Goal: Task Accomplishment & Management: Use online tool/utility

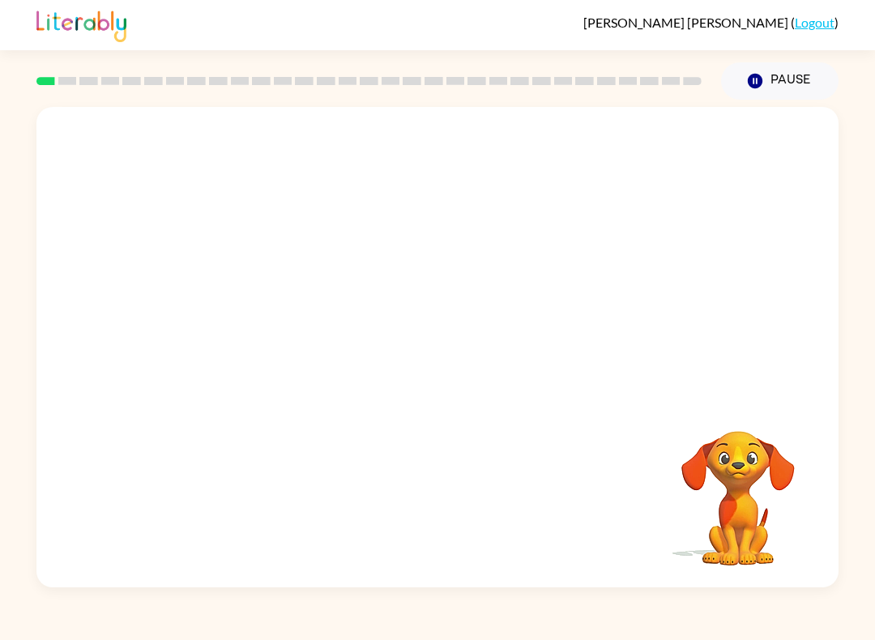
click at [239, 342] on video "Your browser must support playing .mp4 files to use Literably. Please try using…" at bounding box center [437, 252] width 802 height 290
click at [243, 330] on video "Your browser must support playing .mp4 files to use Literably. Please try using…" at bounding box center [437, 252] width 802 height 290
click at [242, 330] on video "Your browser must support playing .mp4 files to use Literably. Please try using…" at bounding box center [437, 252] width 802 height 290
click at [824, 190] on video "Your browser must support playing .mp4 files to use Literably. Please try using…" at bounding box center [437, 252] width 802 height 290
click at [859, 186] on div "Your browser must support playing .mp4 files to use Literably. Please try using…" at bounding box center [437, 343] width 875 height 487
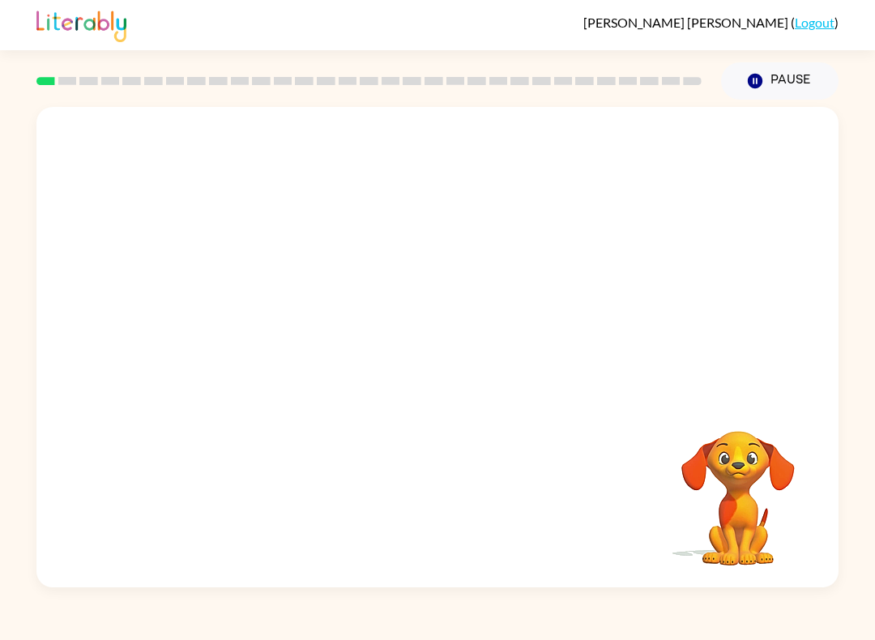
click at [858, 185] on div "Your browser must support playing .mp4 files to use Literably. Please try using…" at bounding box center [437, 343] width 875 height 487
click at [851, 190] on div "Your browser must support playing .mp4 files to use Literably. Please try using…" at bounding box center [437, 343] width 875 height 487
click at [864, 187] on div "Your browser must support playing .mp4 files to use Literably. Please try using…" at bounding box center [437, 343] width 875 height 487
click at [795, 84] on button "Pause Pause" at bounding box center [779, 80] width 117 height 37
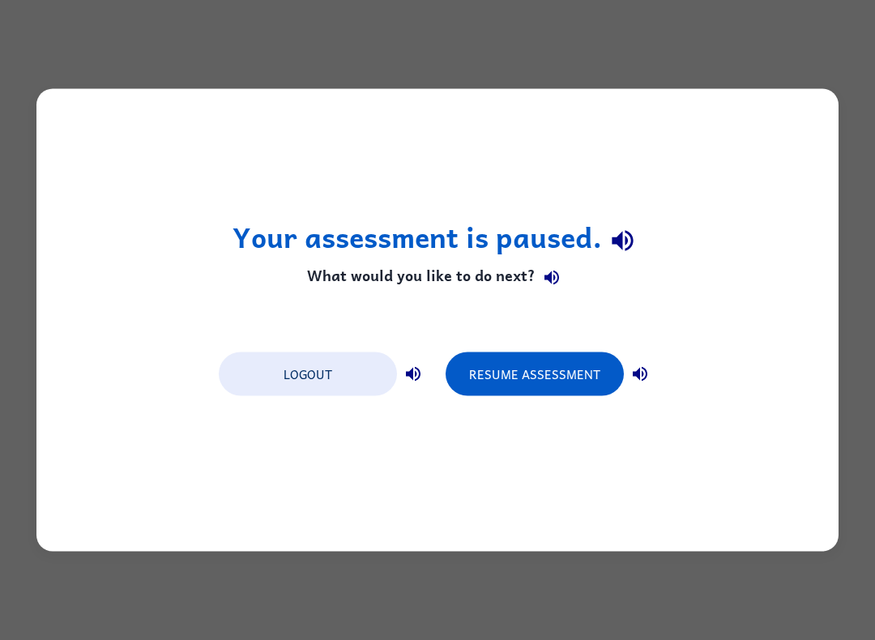
click at [371, 370] on button "Logout" at bounding box center [308, 374] width 178 height 44
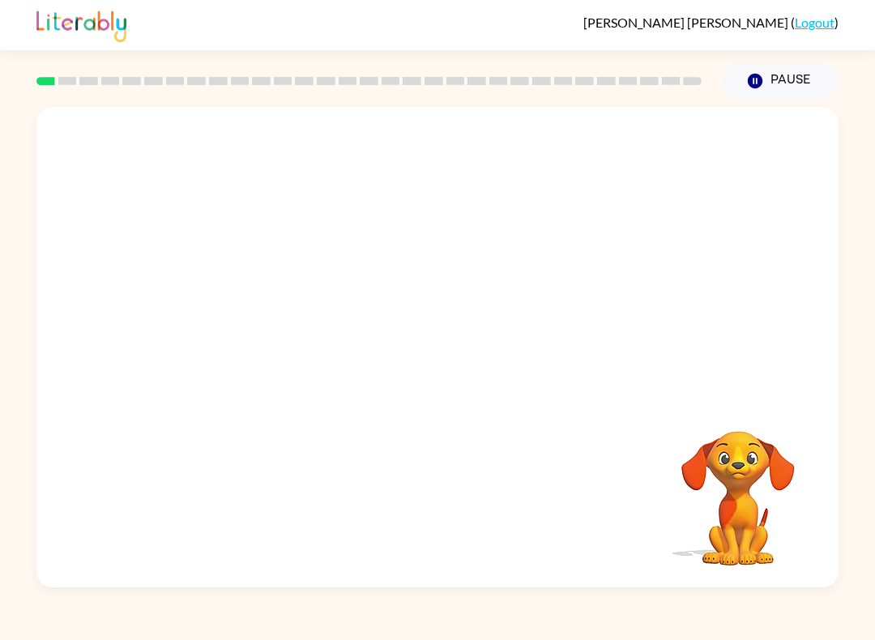
click at [794, 82] on button "Pause Pause" at bounding box center [779, 80] width 117 height 37
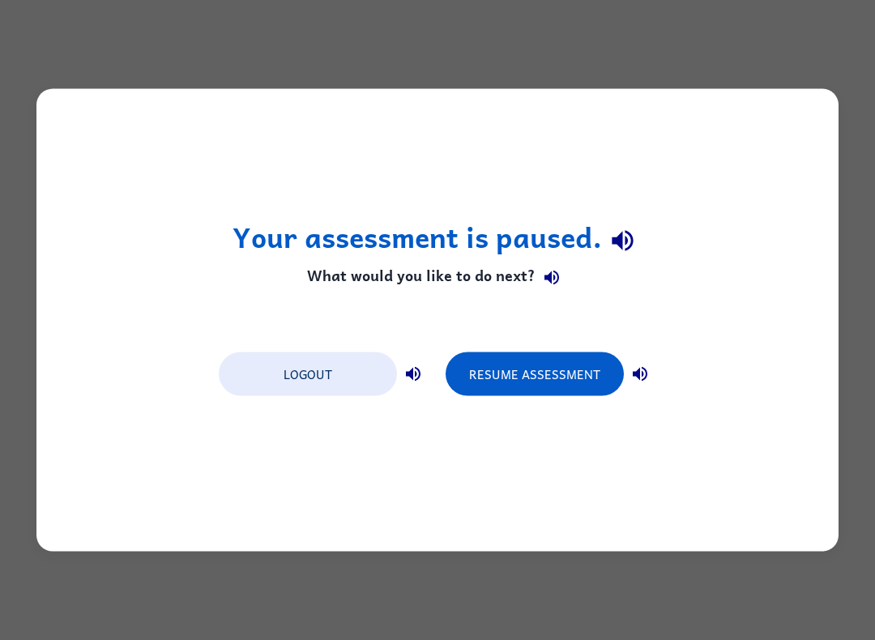
click at [504, 444] on div "Your assessment is paused. What would you like to do next? Logout Resume Assess…" at bounding box center [437, 320] width 802 height 462
click at [478, 384] on button "Resume Assessment" at bounding box center [534, 374] width 178 height 44
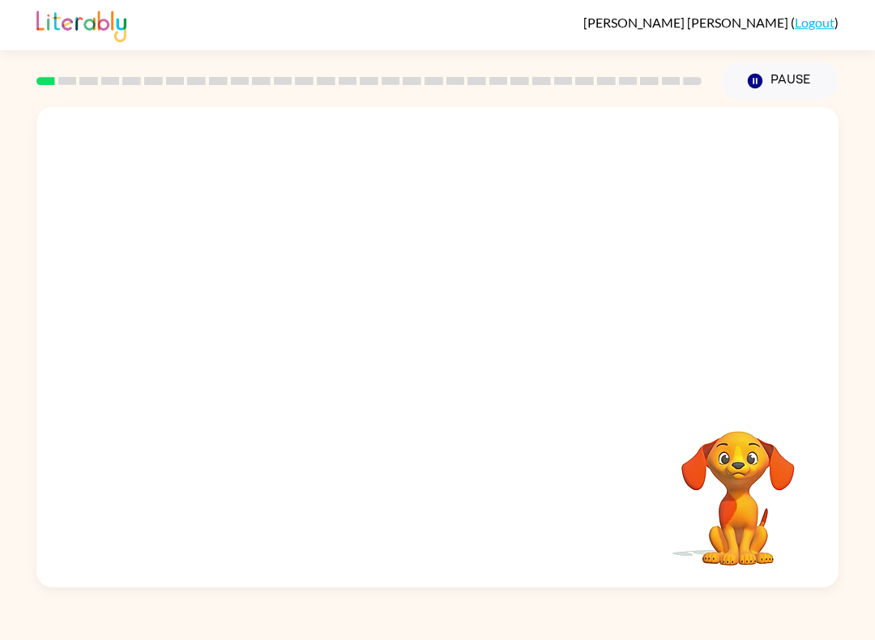
click at [799, 88] on button "Pause Pause" at bounding box center [779, 80] width 117 height 37
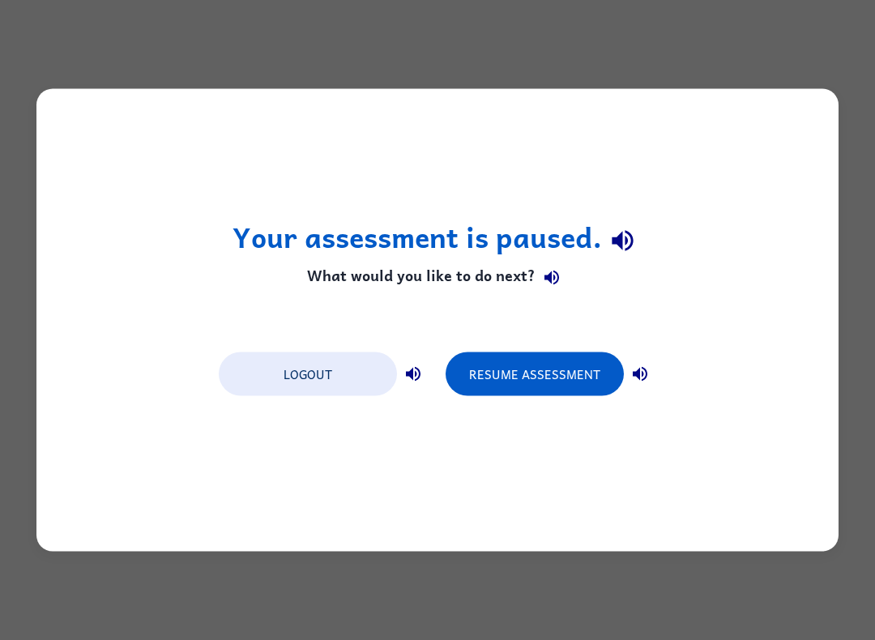
click at [487, 276] on h4 "What would you like to do next?" at bounding box center [437, 277] width 411 height 32
click at [330, 381] on button "Logout" at bounding box center [308, 374] width 178 height 44
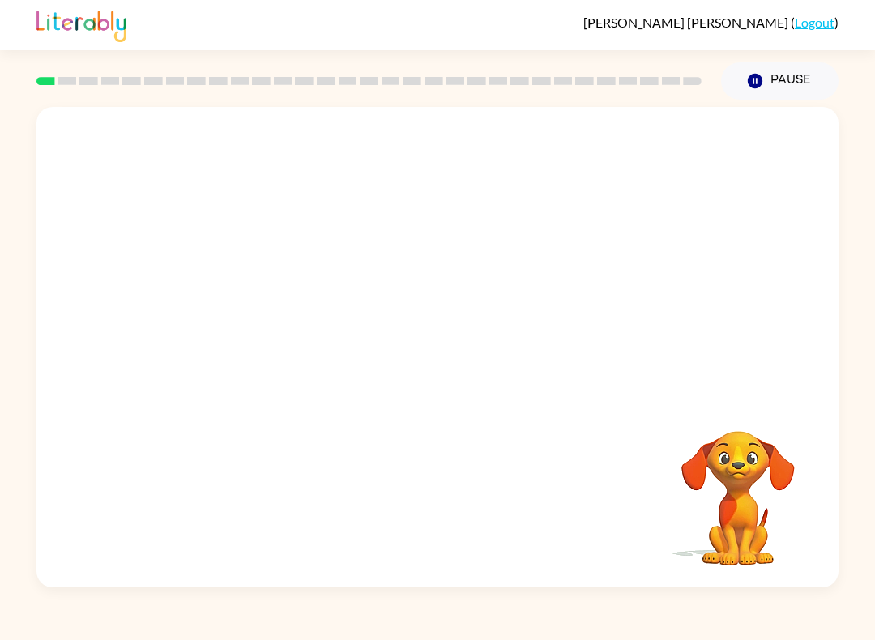
click at [783, 82] on button "Pause Pause" at bounding box center [779, 80] width 117 height 37
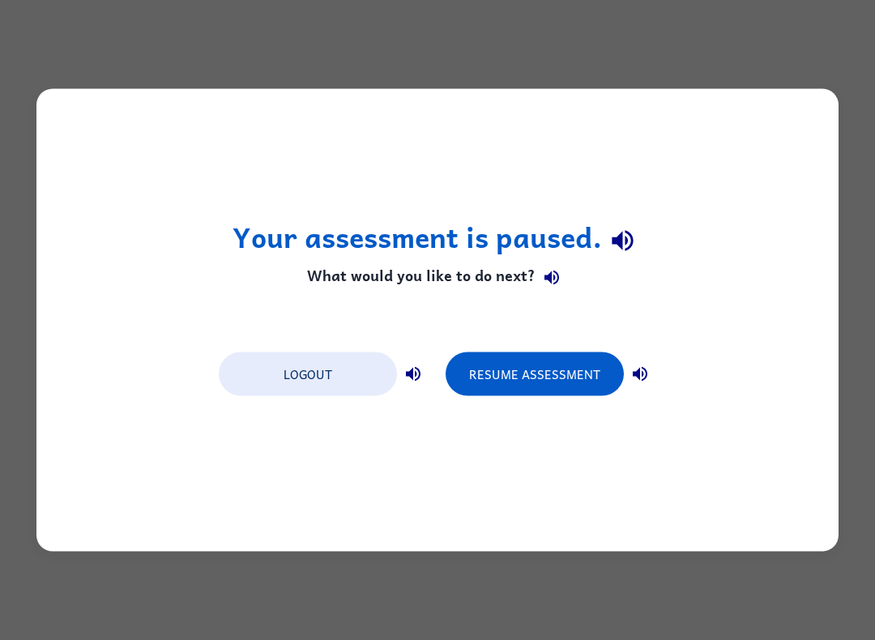
click at [512, 381] on button "Resume Assessment" at bounding box center [534, 374] width 178 height 44
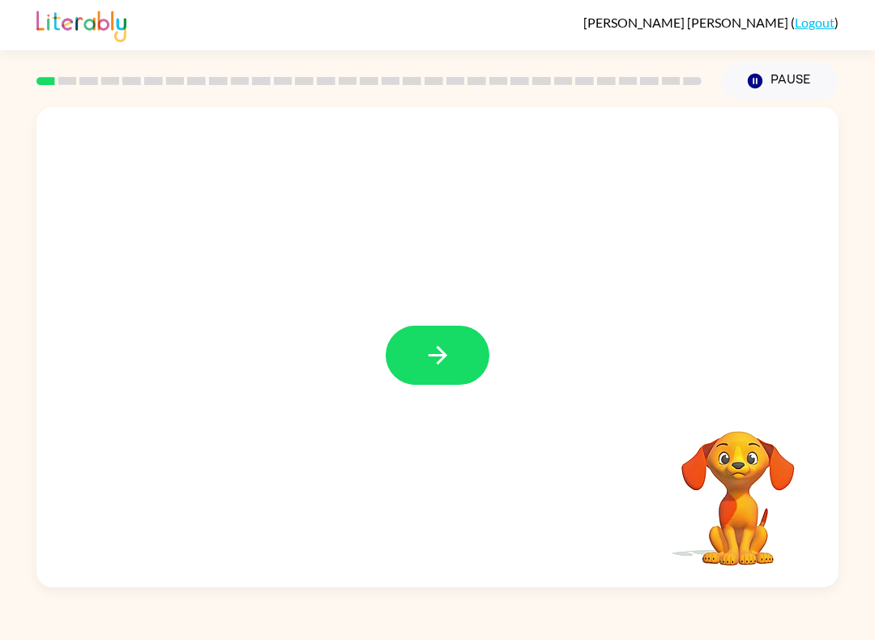
click at [441, 361] on icon "button" at bounding box center [437, 355] width 19 height 19
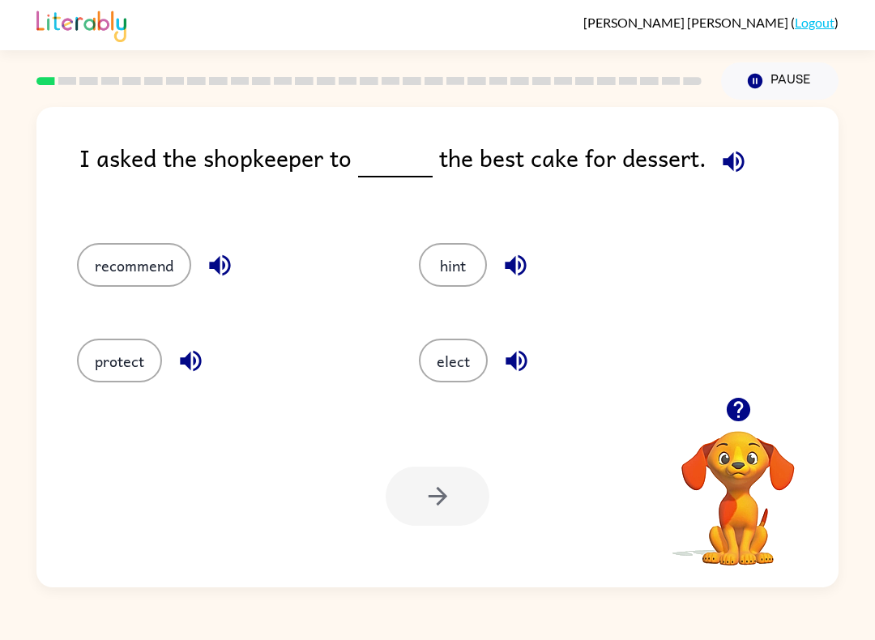
click at [727, 411] on icon "button" at bounding box center [737, 409] width 23 height 23
click at [143, 251] on button "recommend" at bounding box center [134, 265] width 114 height 44
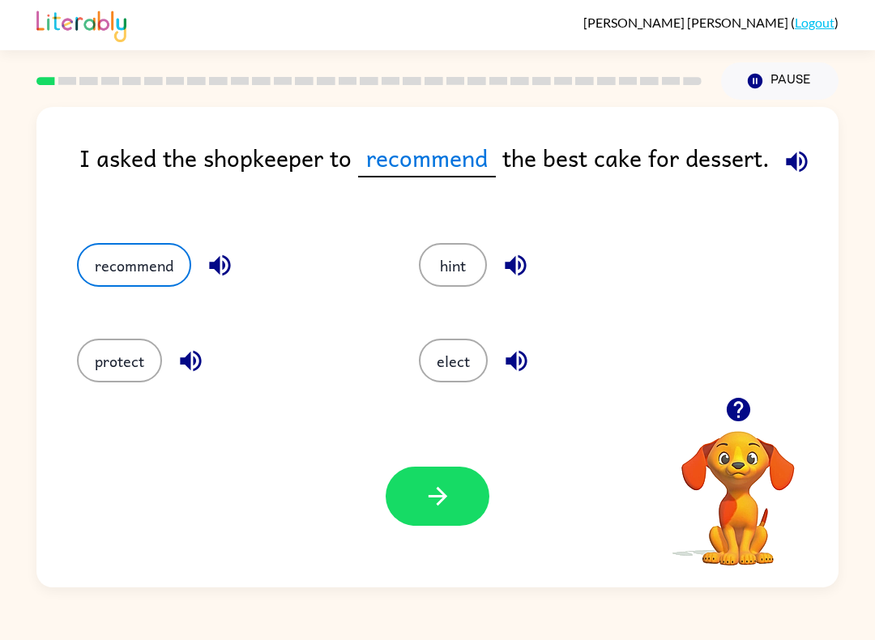
click at [433, 382] on button "elect" at bounding box center [453, 360] width 69 height 44
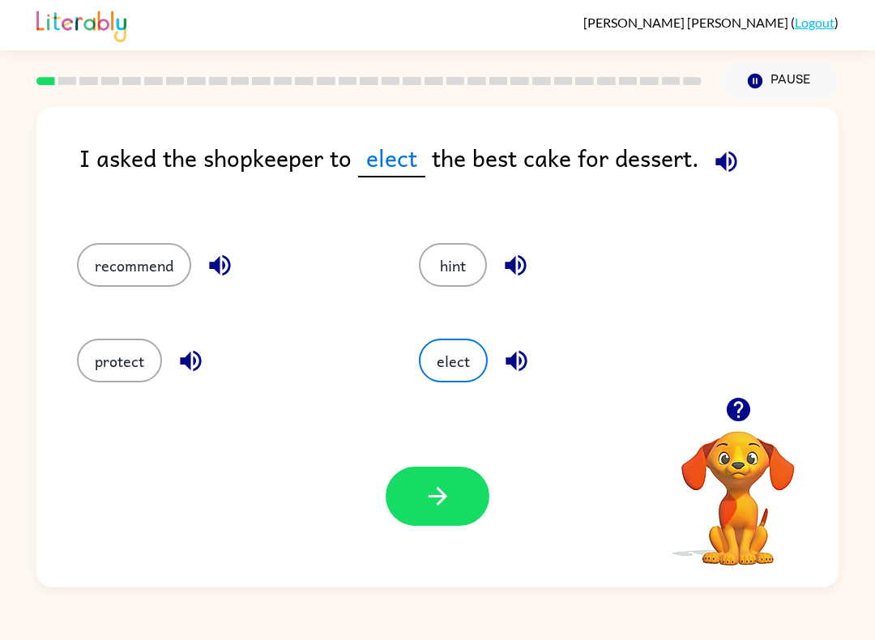
click at [444, 495] on icon "button" at bounding box center [437, 496] width 19 height 19
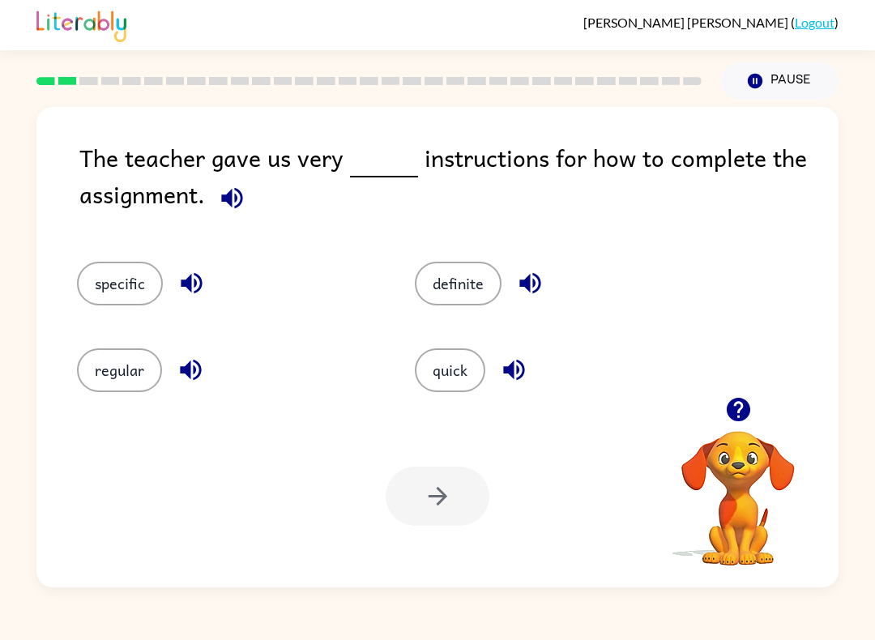
click at [97, 299] on button "specific" at bounding box center [120, 284] width 86 height 44
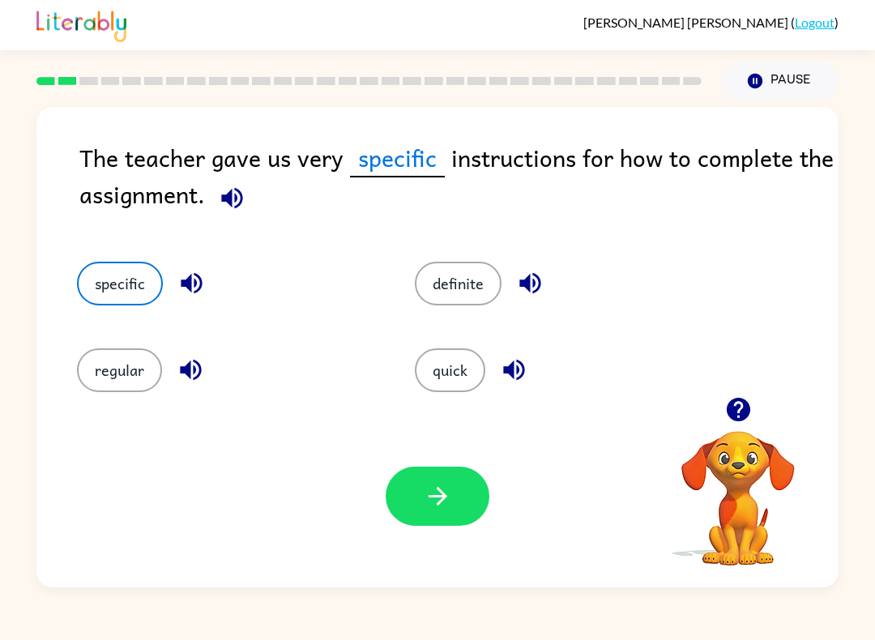
click at [435, 485] on icon "button" at bounding box center [438, 496] width 28 height 28
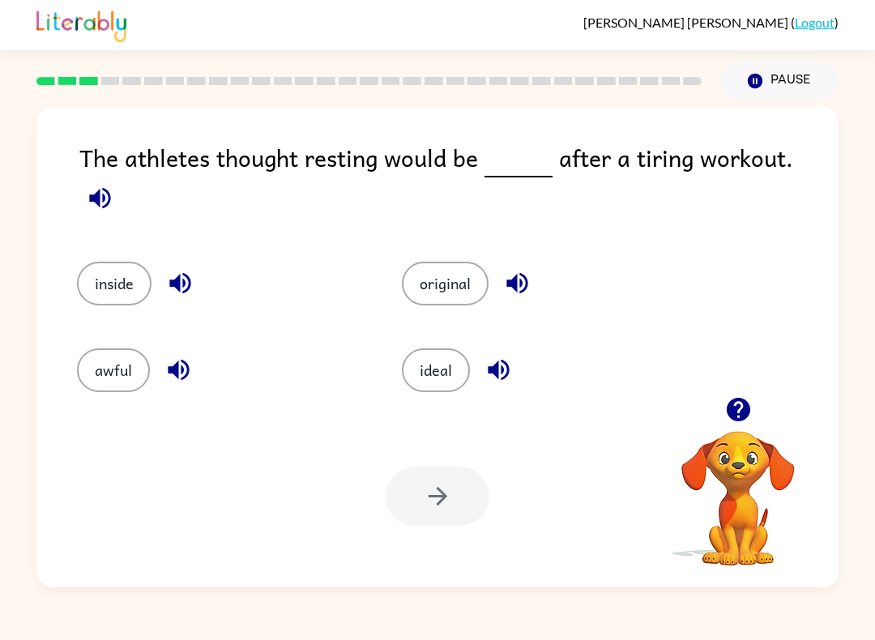
click at [424, 358] on button "ideal" at bounding box center [436, 370] width 68 height 44
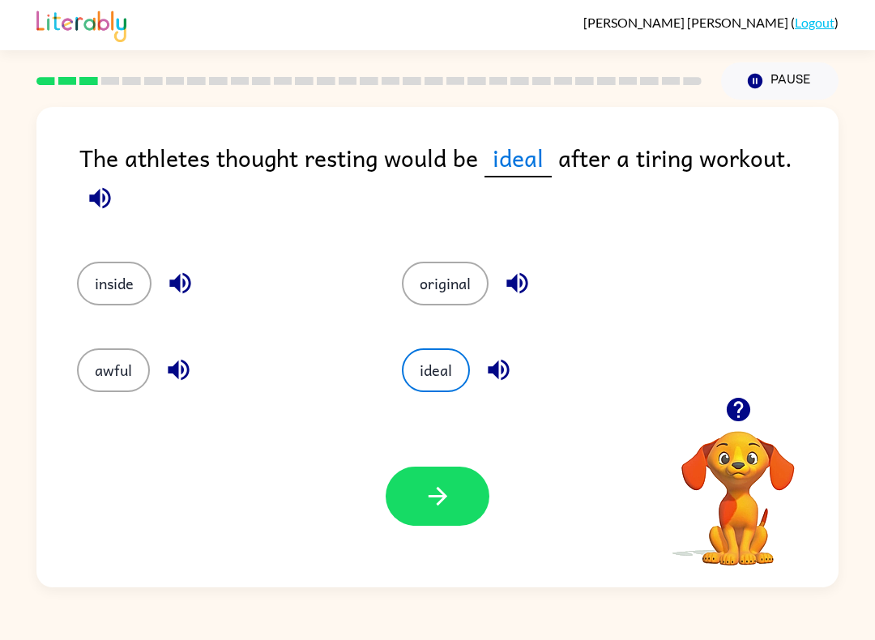
click at [424, 479] on button "button" at bounding box center [437, 495] width 104 height 59
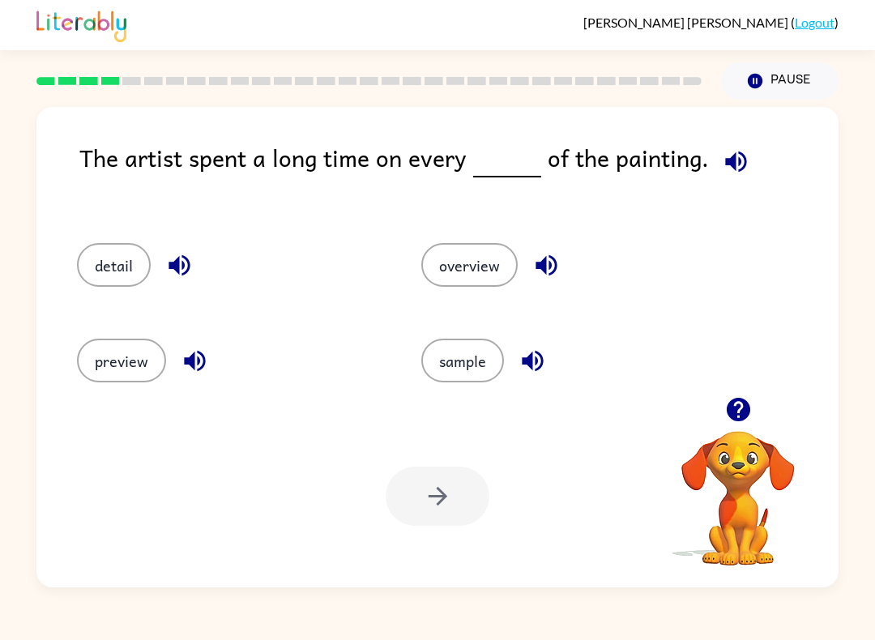
click at [93, 279] on button "detail" at bounding box center [114, 265] width 74 height 44
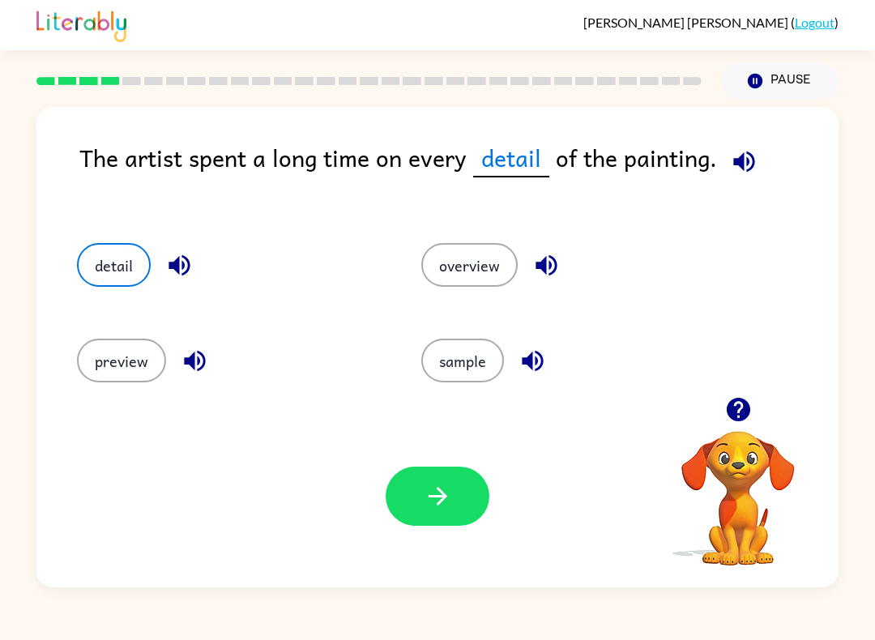
click at [435, 494] on icon "button" at bounding box center [438, 496] width 28 height 28
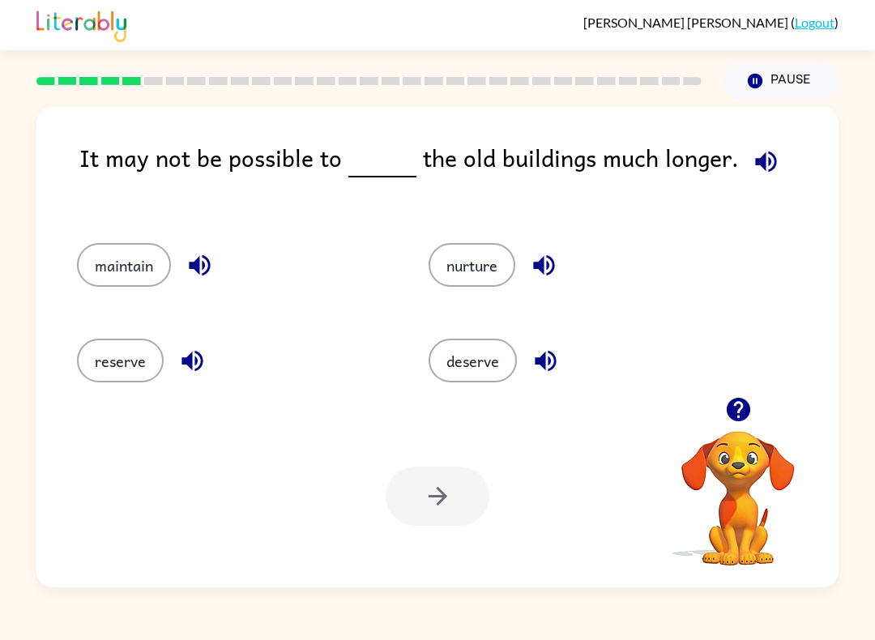
click at [459, 376] on button "deserve" at bounding box center [472, 360] width 88 height 44
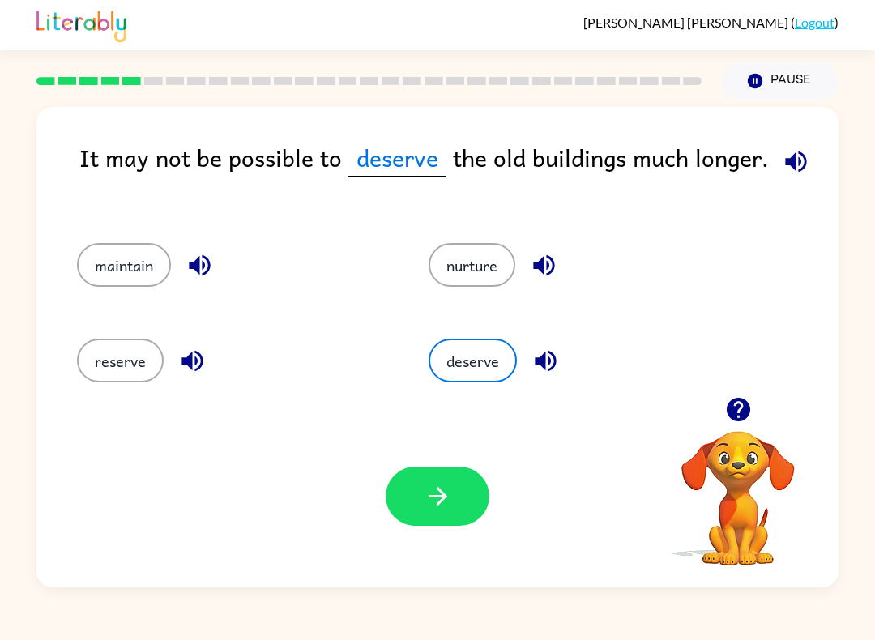
click at [410, 517] on button "button" at bounding box center [437, 495] width 104 height 59
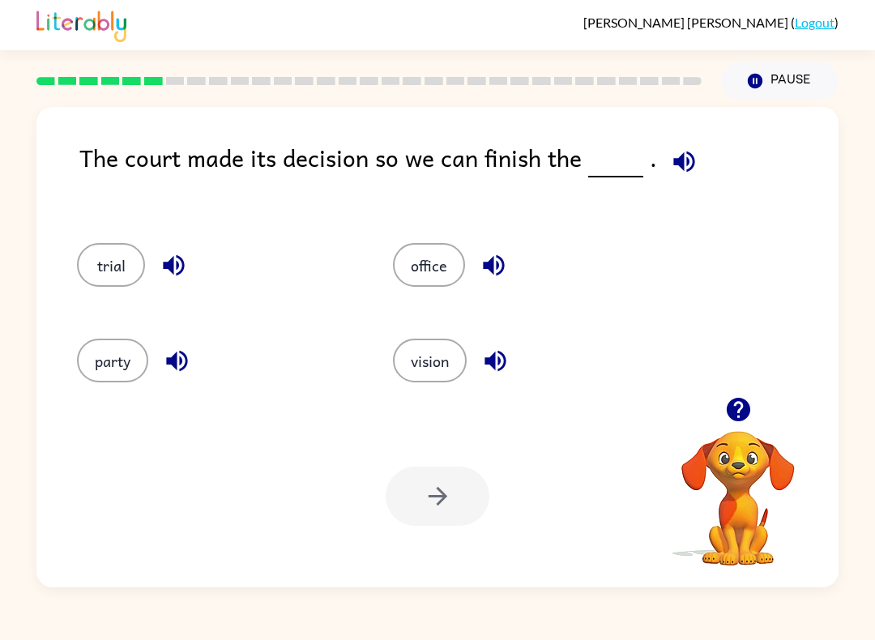
click at [113, 245] on button "trial" at bounding box center [111, 265] width 68 height 44
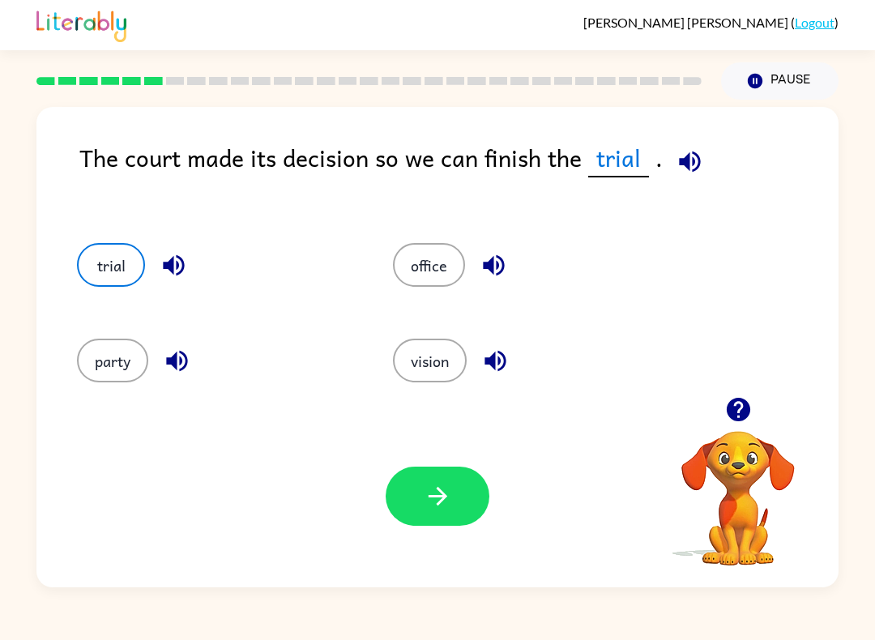
click at [407, 513] on button "button" at bounding box center [437, 495] width 104 height 59
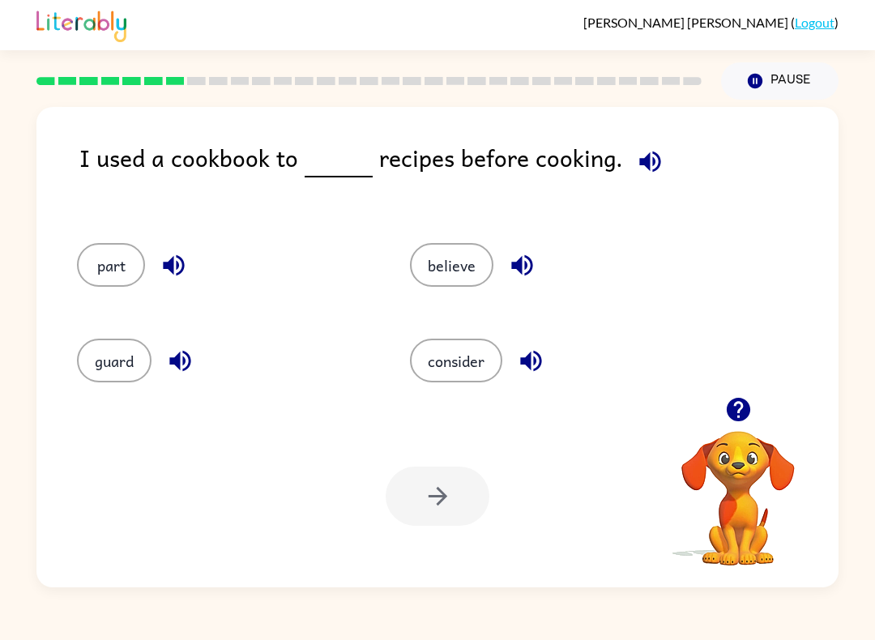
click at [450, 351] on button "consider" at bounding box center [456, 360] width 92 height 44
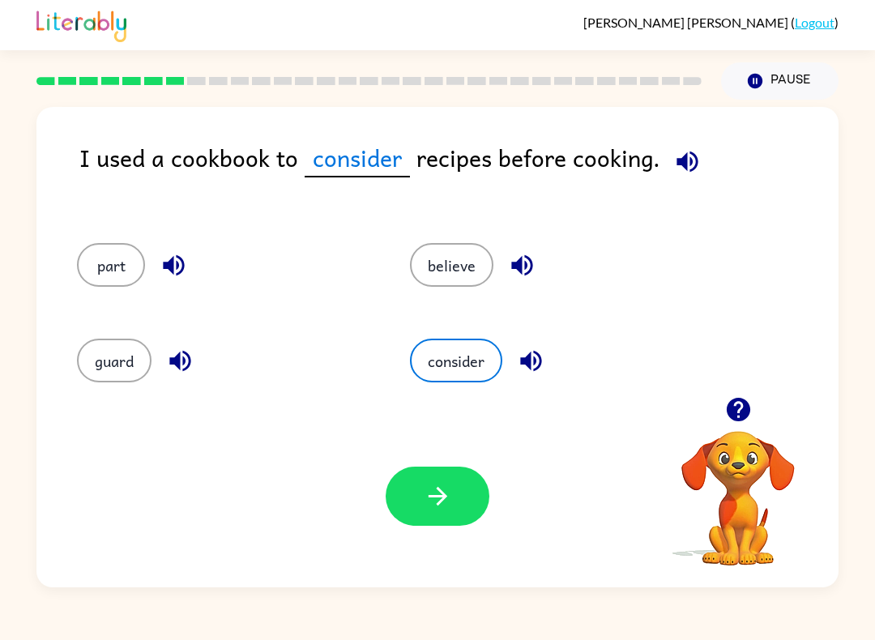
click at [438, 475] on button "button" at bounding box center [437, 495] width 104 height 59
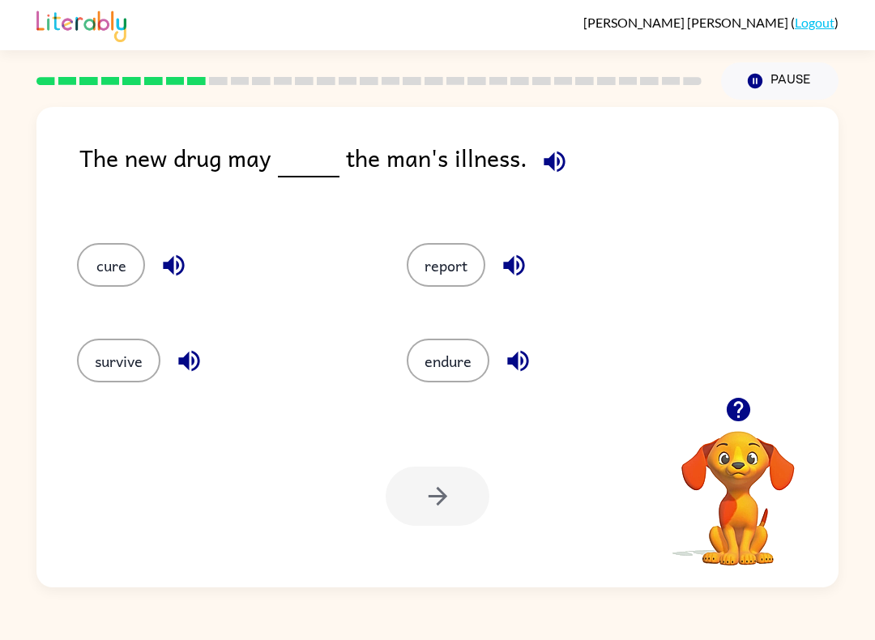
click at [105, 273] on button "cure" at bounding box center [111, 265] width 68 height 44
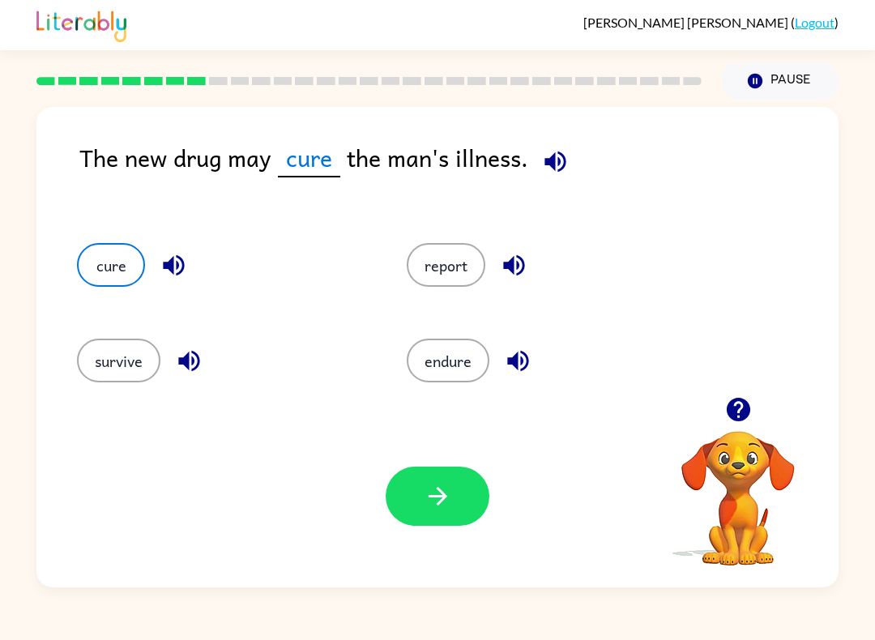
click at [439, 489] on icon "button" at bounding box center [437, 496] width 19 height 19
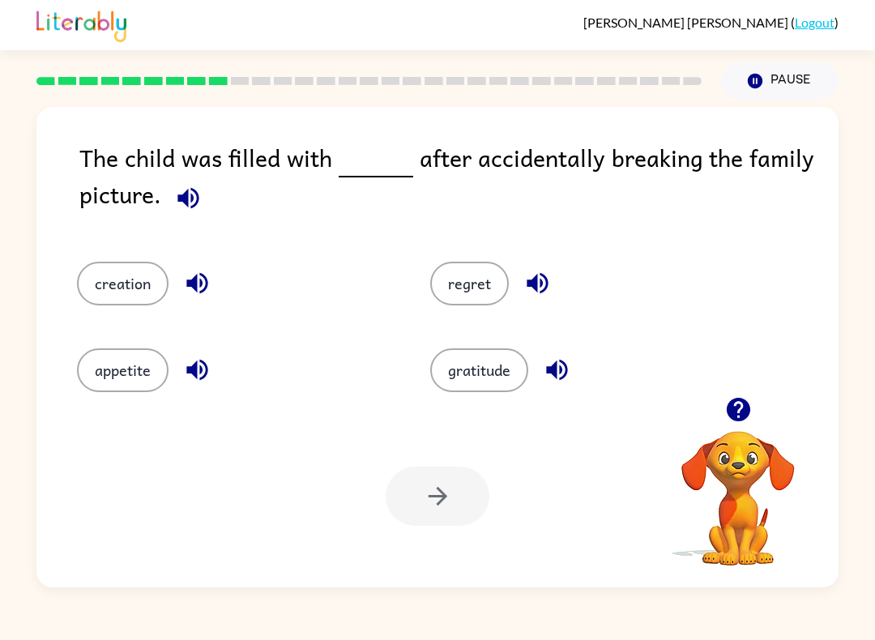
click at [497, 300] on button "regret" at bounding box center [469, 284] width 79 height 44
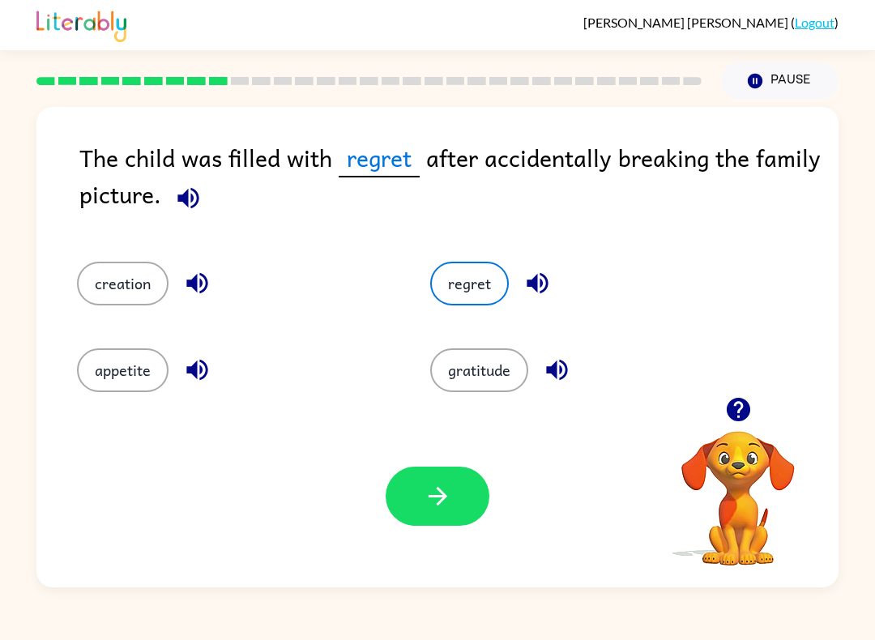
click at [446, 500] on icon "button" at bounding box center [438, 496] width 28 height 28
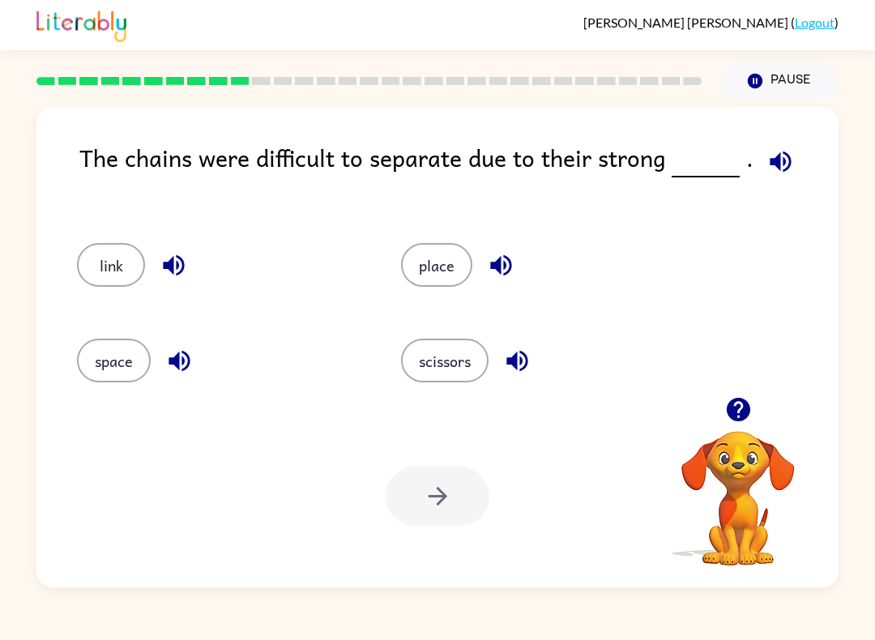
click at [415, 365] on button "scissors" at bounding box center [444, 360] width 87 height 44
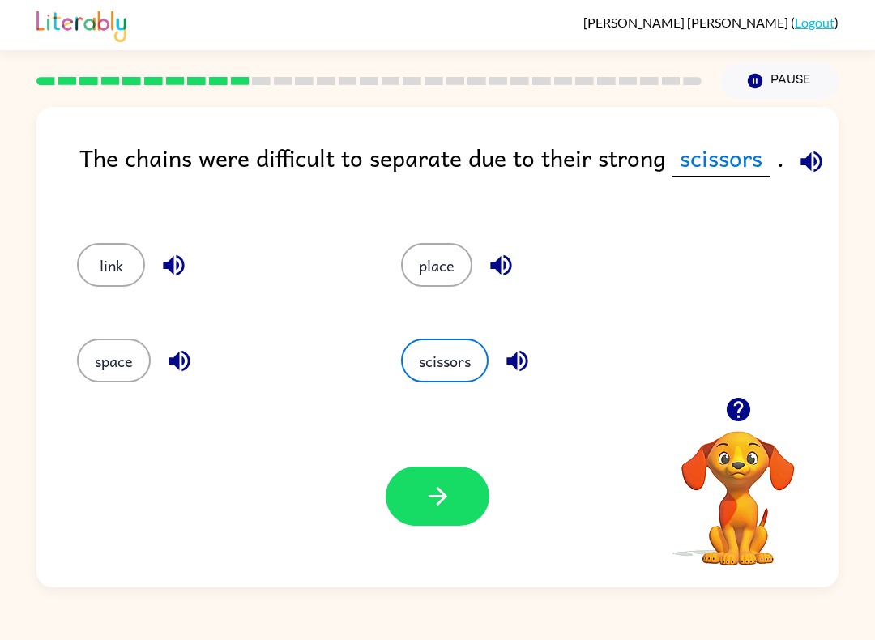
click at [106, 275] on button "link" at bounding box center [111, 265] width 68 height 44
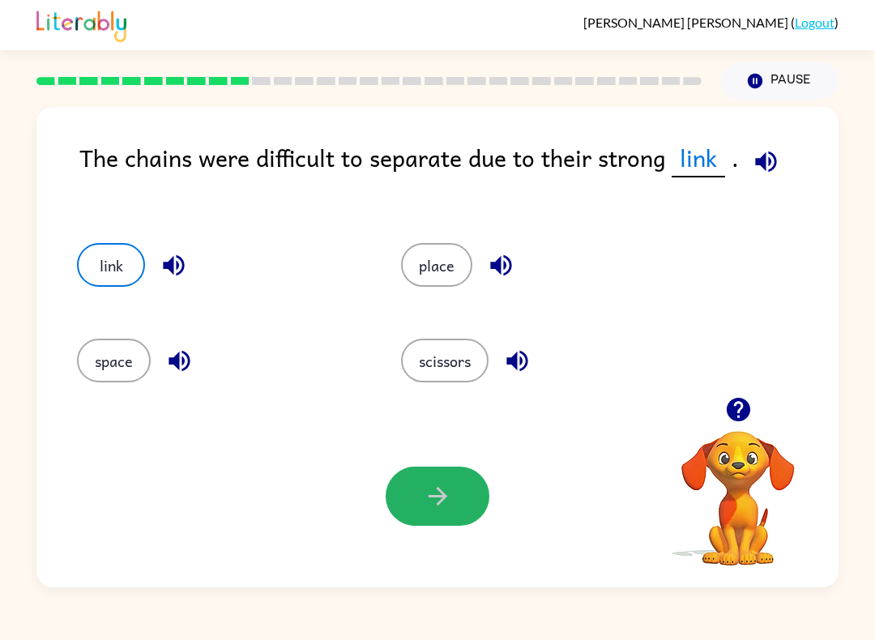
click at [414, 475] on button "button" at bounding box center [437, 495] width 104 height 59
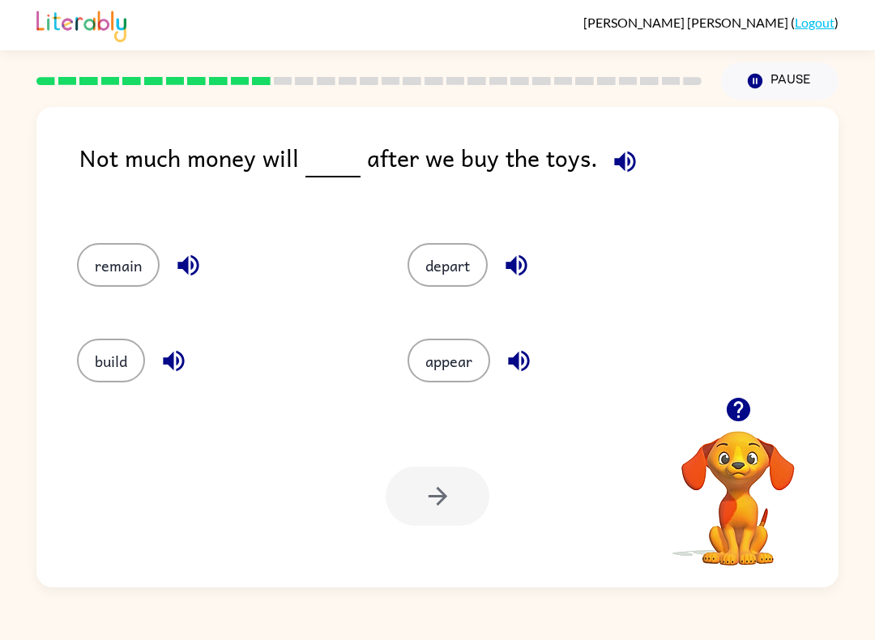
click at [141, 267] on button "remain" at bounding box center [118, 265] width 83 height 44
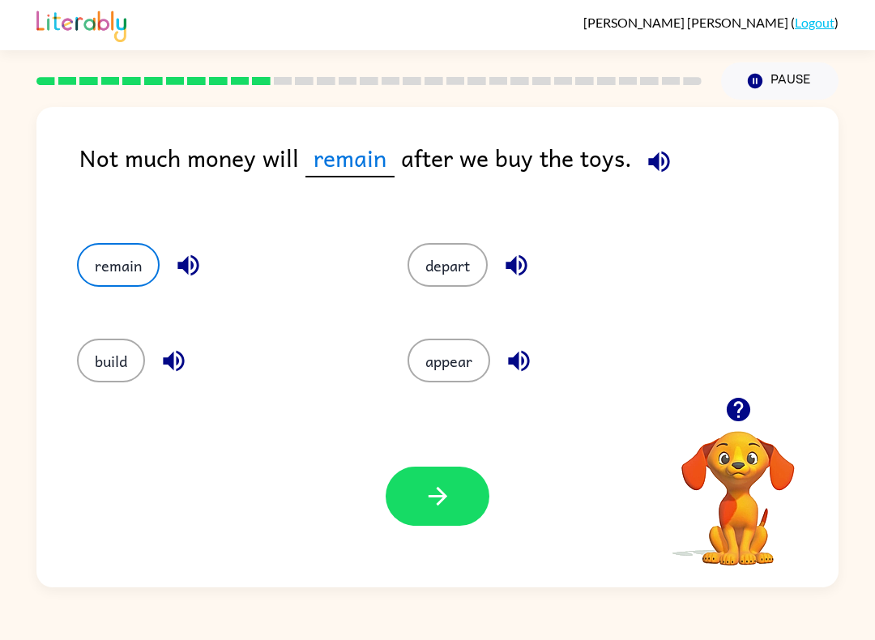
click at [433, 490] on icon "button" at bounding box center [438, 496] width 28 height 28
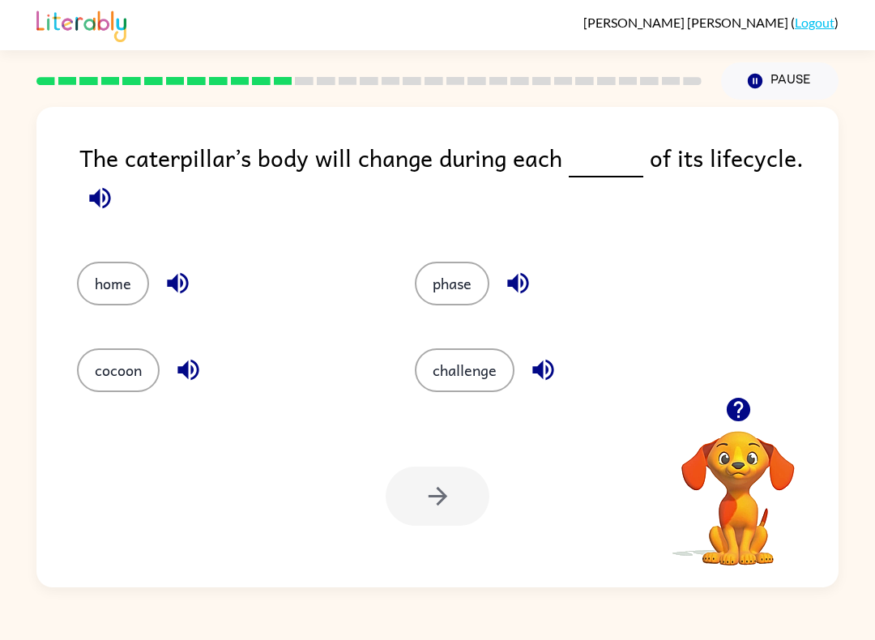
click at [452, 287] on button "phase" at bounding box center [452, 284] width 74 height 44
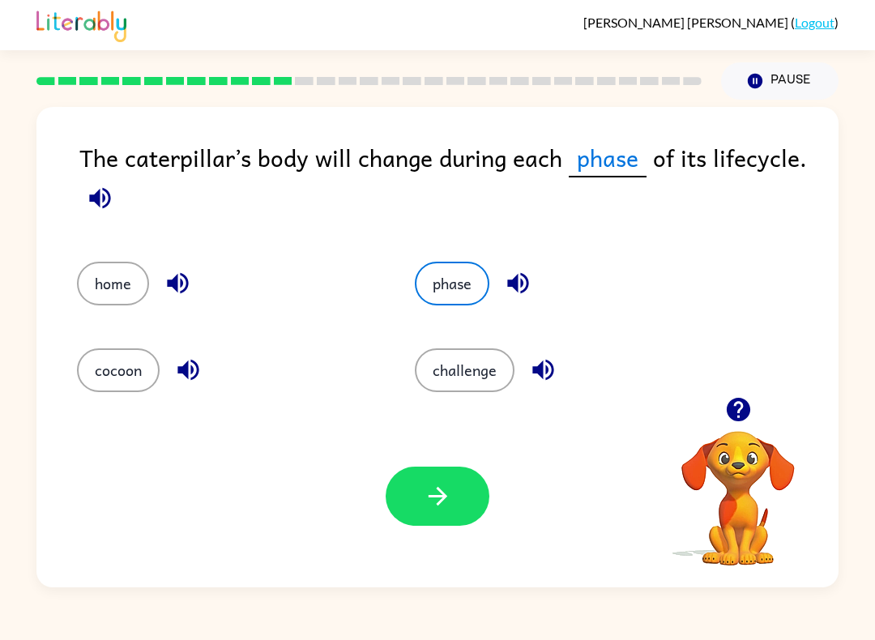
click at [394, 542] on div "Your browser must support playing .mp4 files to use Literably. Please try using…" at bounding box center [437, 496] width 802 height 182
click at [432, 505] on icon "button" at bounding box center [438, 496] width 28 height 28
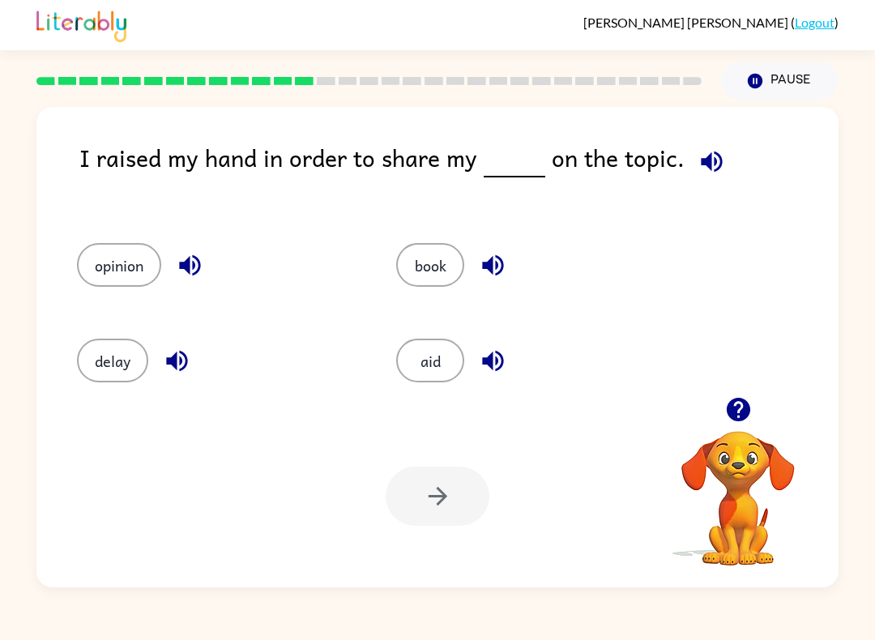
click at [155, 282] on button "opinion" at bounding box center [119, 265] width 84 height 44
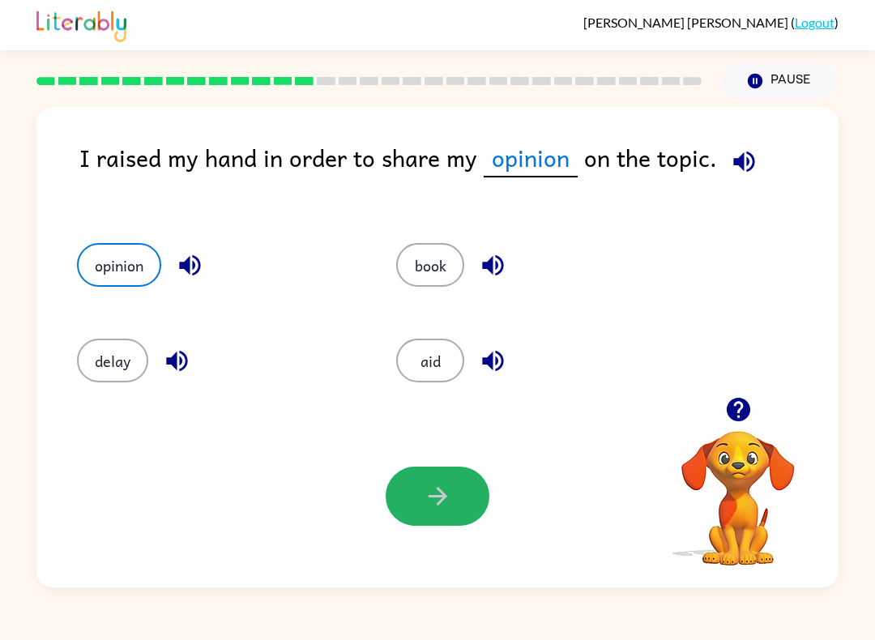
click at [487, 496] on button "button" at bounding box center [437, 495] width 104 height 59
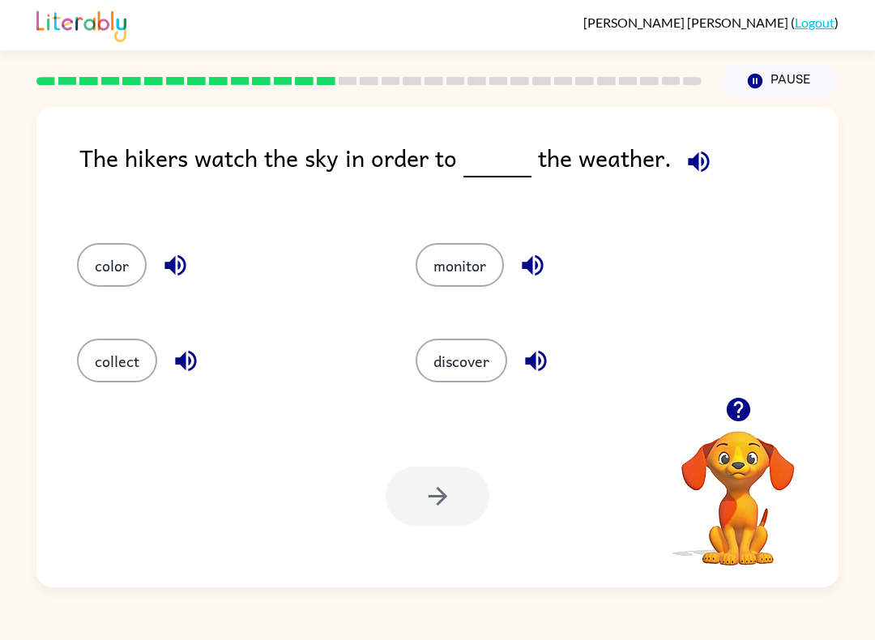
click at [479, 373] on button "discover" at bounding box center [461, 360] width 92 height 44
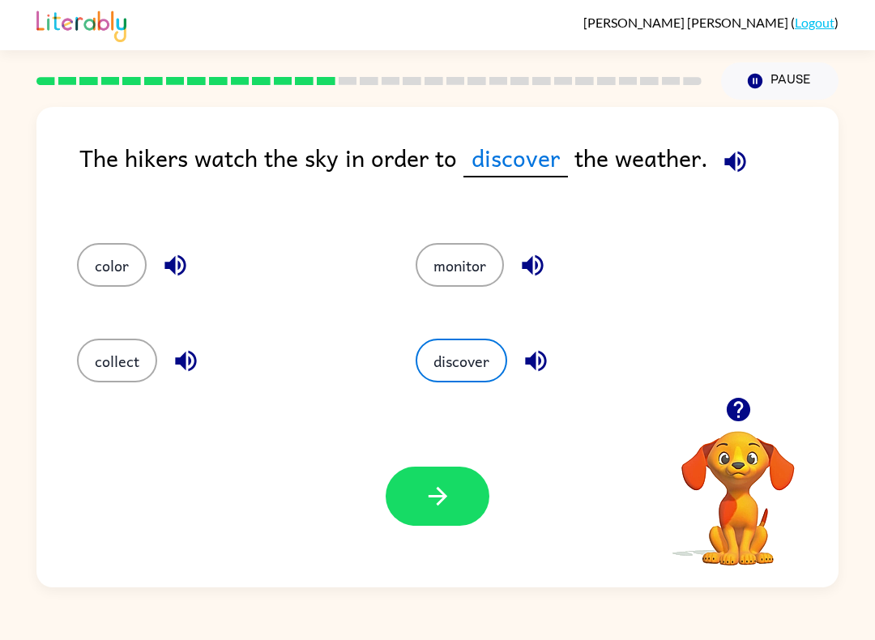
click at [428, 474] on button "button" at bounding box center [437, 495] width 104 height 59
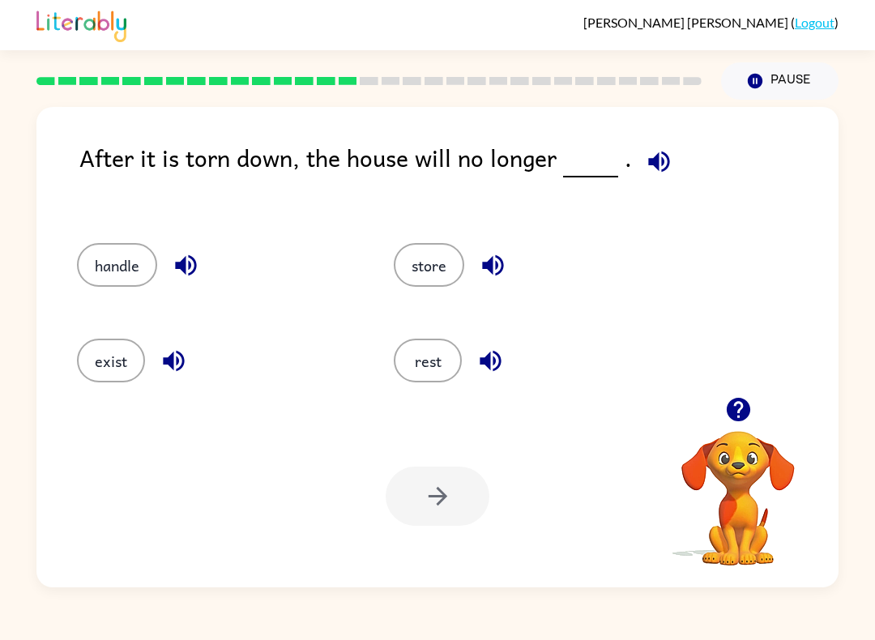
click at [120, 360] on button "exist" at bounding box center [111, 360] width 68 height 44
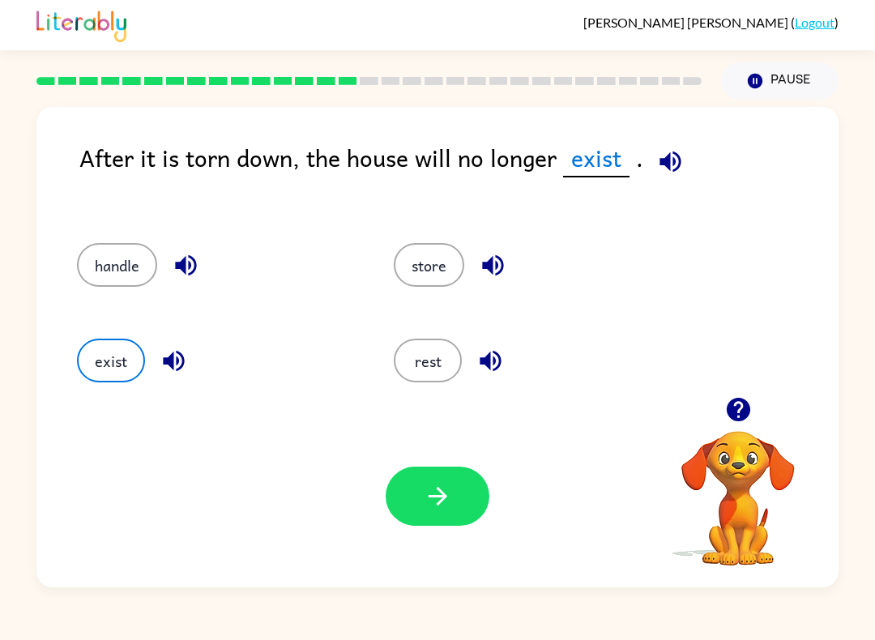
click at [400, 521] on button "button" at bounding box center [437, 495] width 104 height 59
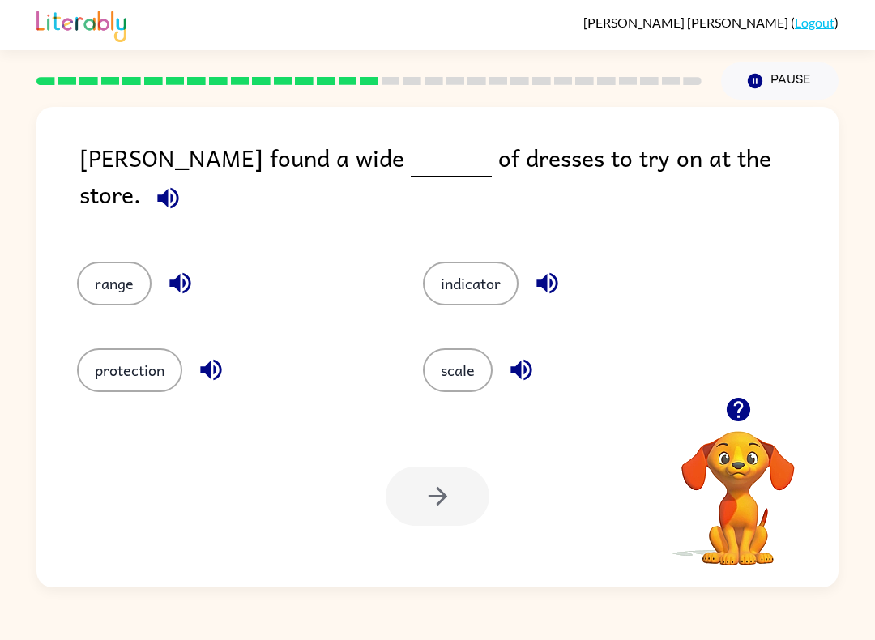
click at [460, 348] on button "scale" at bounding box center [458, 370] width 70 height 44
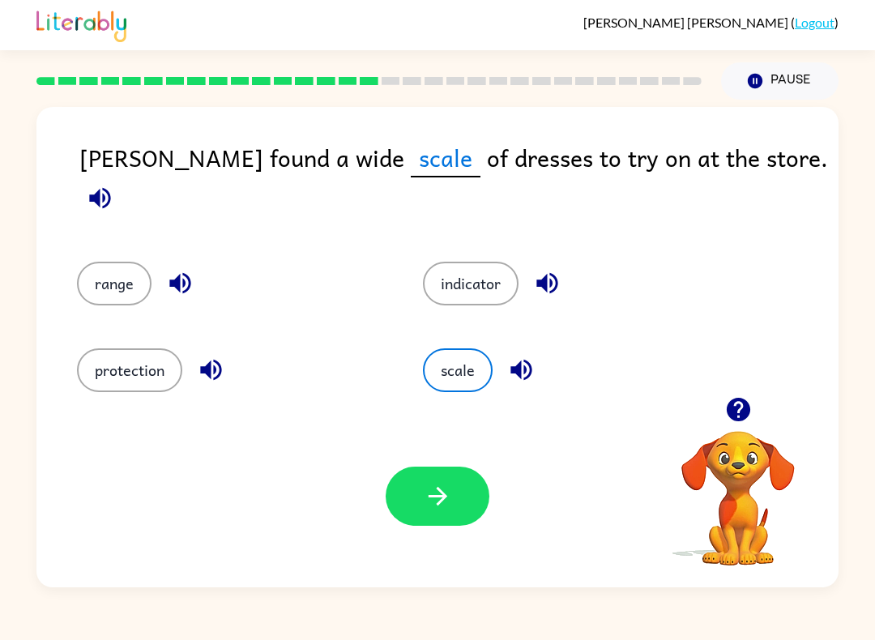
click at [445, 507] on icon "button" at bounding box center [438, 496] width 28 height 28
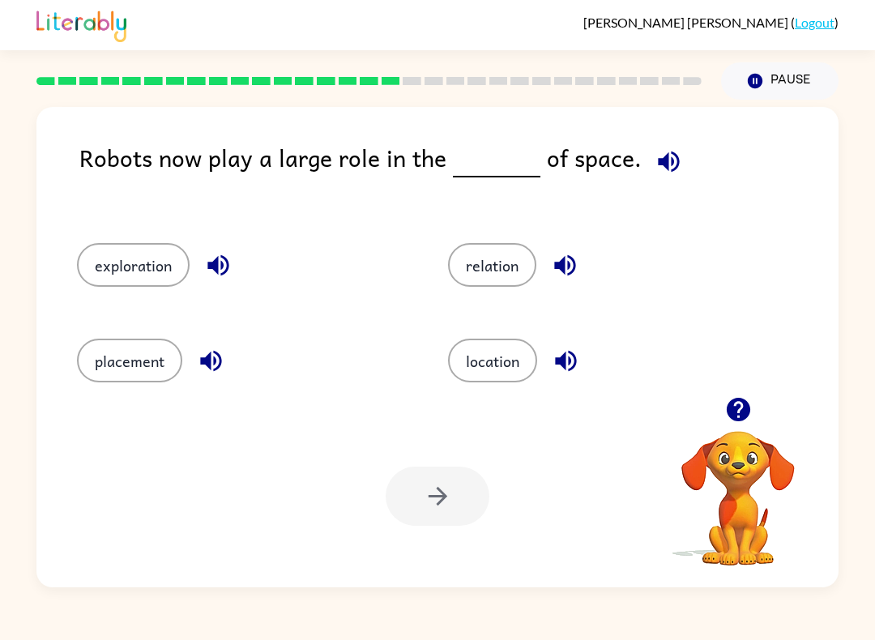
click at [151, 266] on button "exploration" at bounding box center [133, 265] width 113 height 44
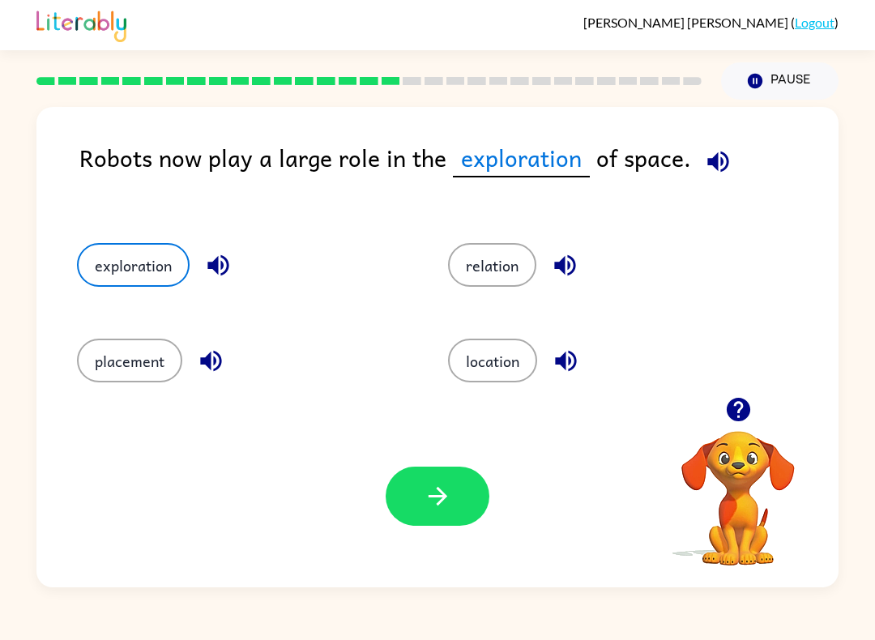
click at [429, 500] on icon "button" at bounding box center [438, 496] width 28 height 28
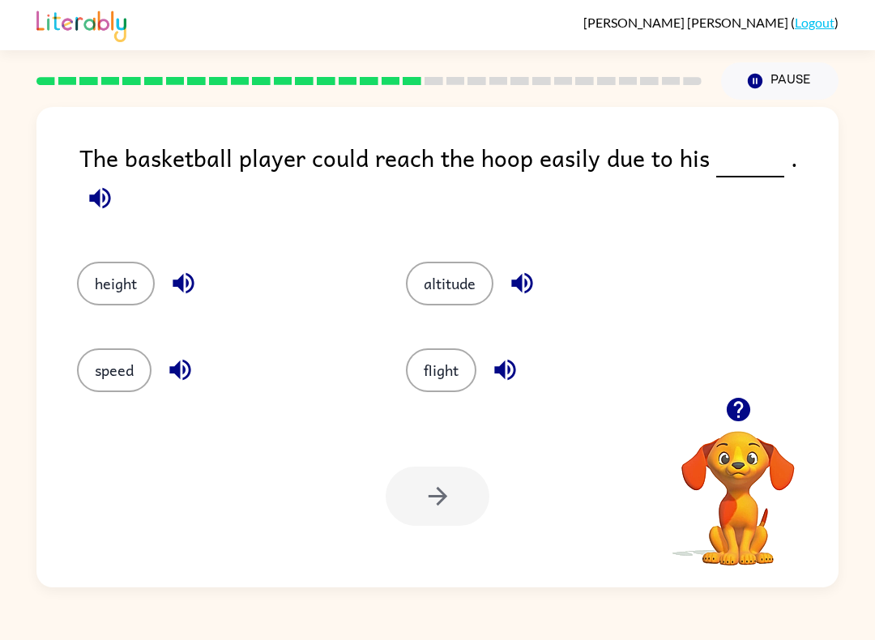
click at [451, 262] on button "altitude" at bounding box center [449, 284] width 87 height 44
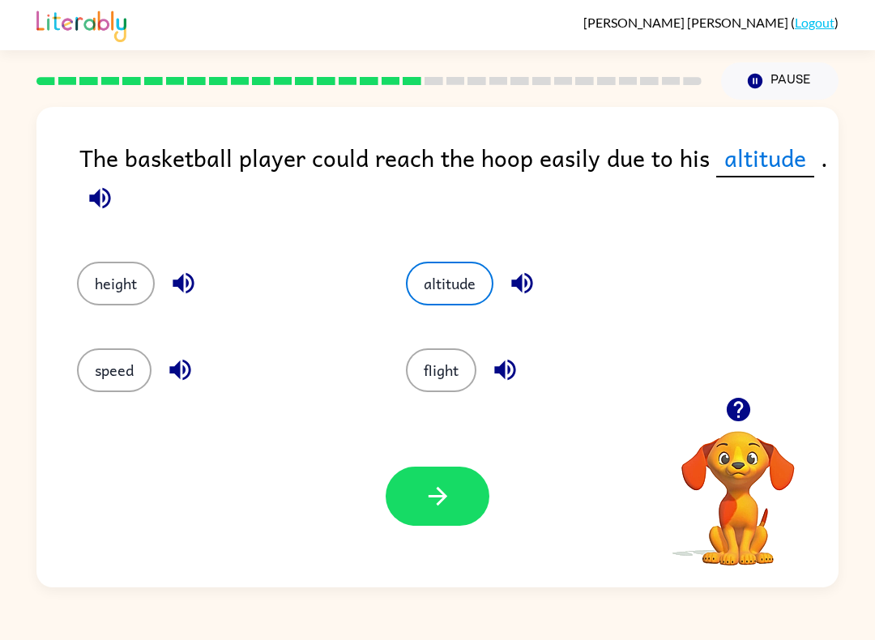
click at [433, 485] on icon "button" at bounding box center [438, 496] width 28 height 28
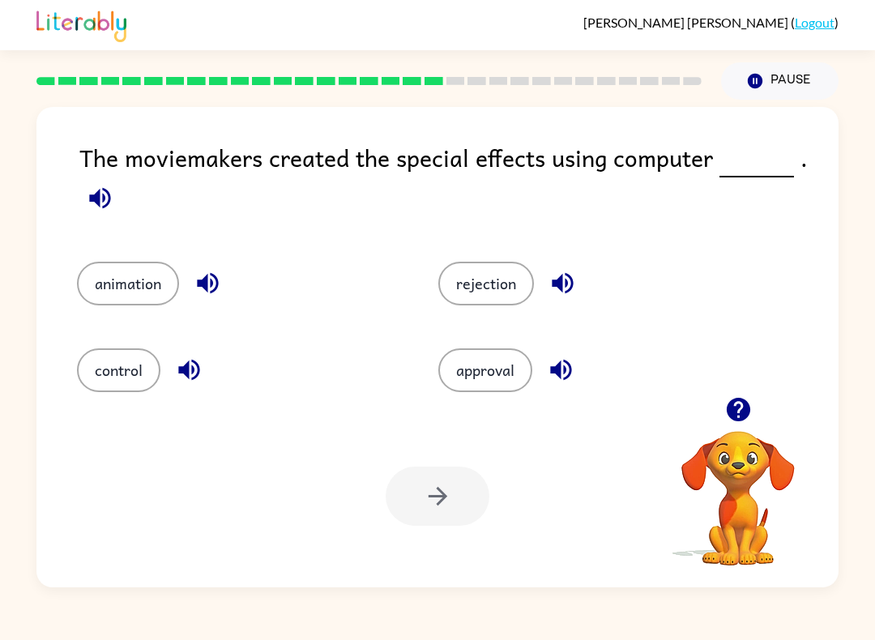
click at [129, 286] on button "animation" at bounding box center [128, 284] width 102 height 44
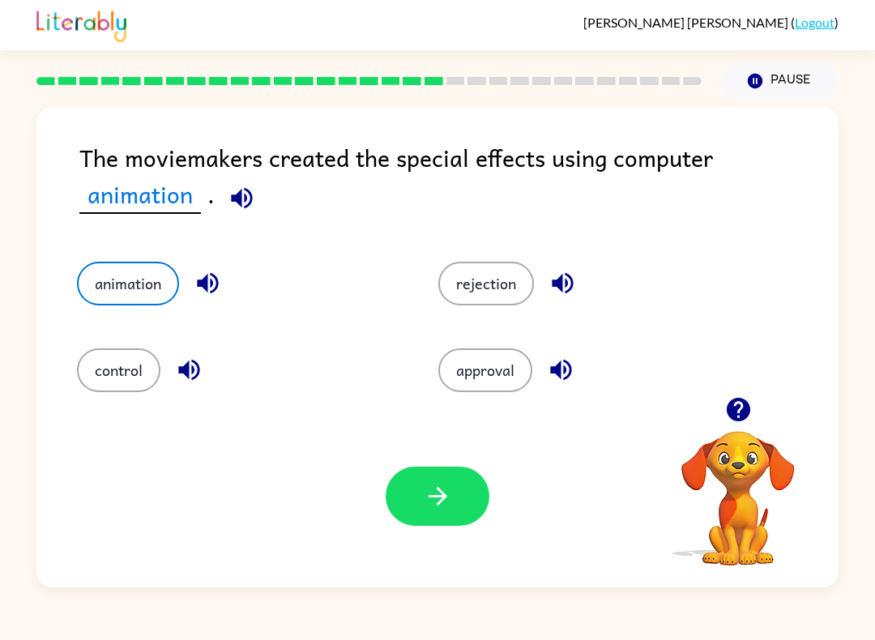
click at [406, 501] on button "button" at bounding box center [437, 495] width 104 height 59
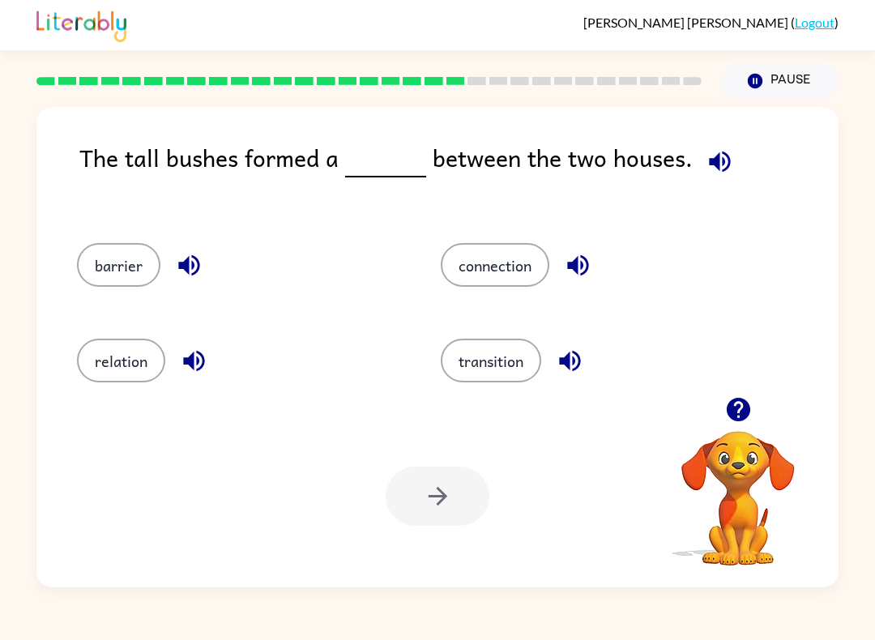
click at [104, 285] on button "barrier" at bounding box center [118, 265] width 83 height 44
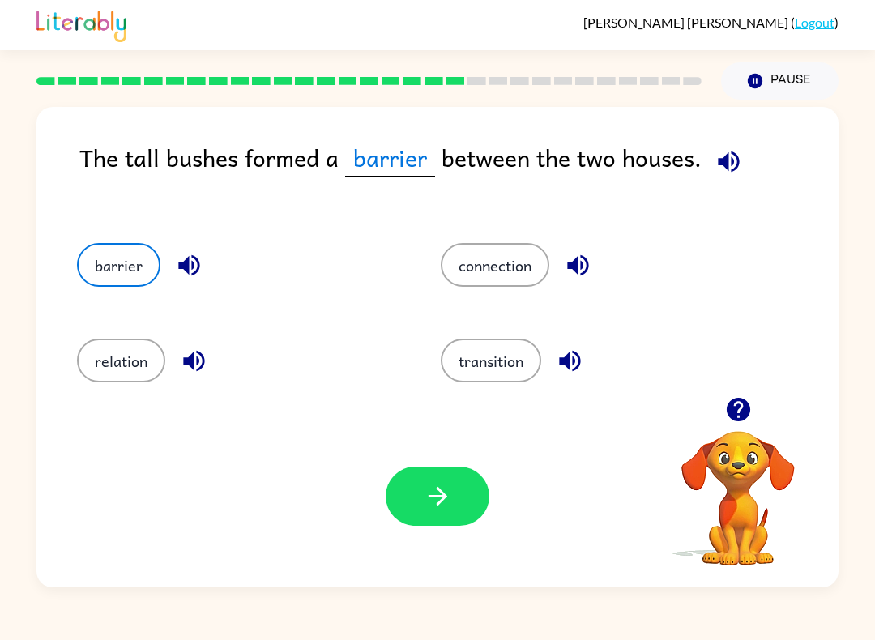
click at [372, 496] on div "Your browser must support playing .mp4 files to use Literably. Please try using…" at bounding box center [437, 496] width 802 height 182
click at [422, 500] on button "button" at bounding box center [437, 495] width 104 height 59
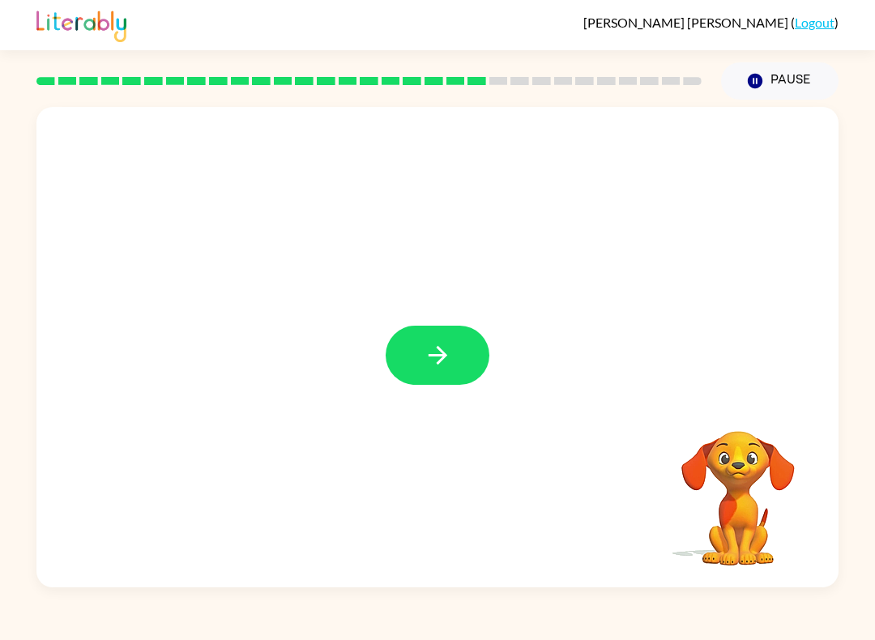
click at [458, 365] on button "button" at bounding box center [437, 355] width 104 height 59
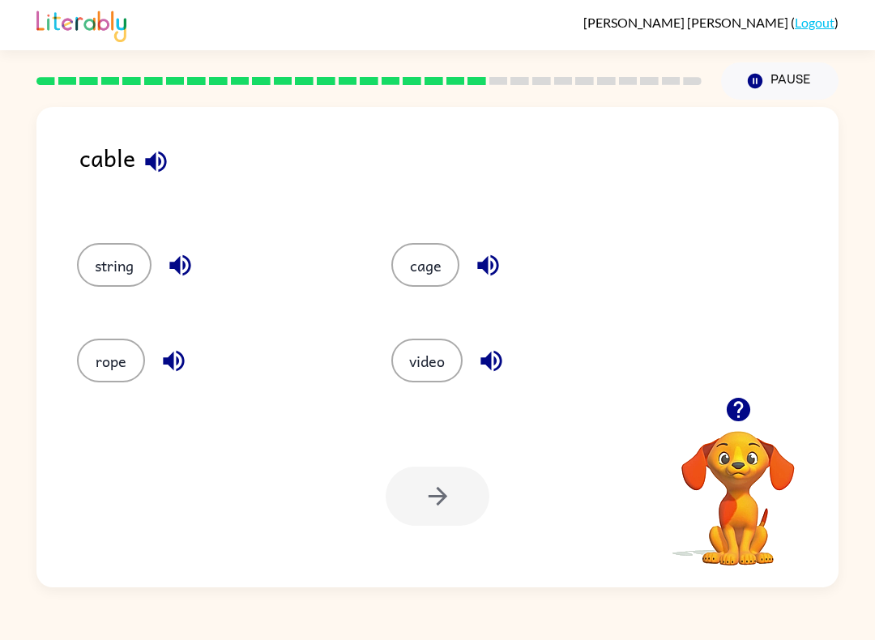
click at [101, 364] on button "rope" at bounding box center [111, 360] width 68 height 44
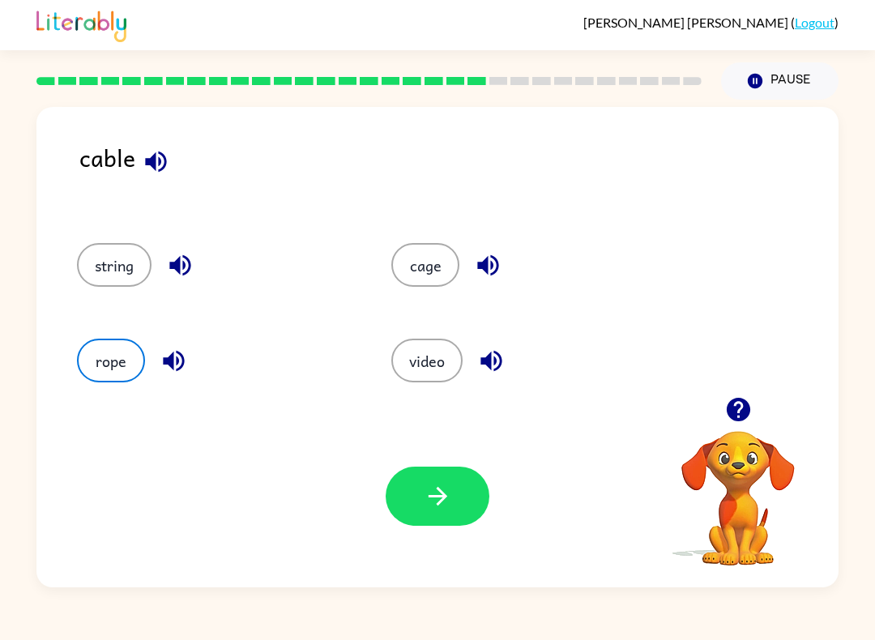
click at [101, 259] on button "string" at bounding box center [114, 265] width 74 height 44
click at [436, 487] on icon "button" at bounding box center [438, 496] width 28 height 28
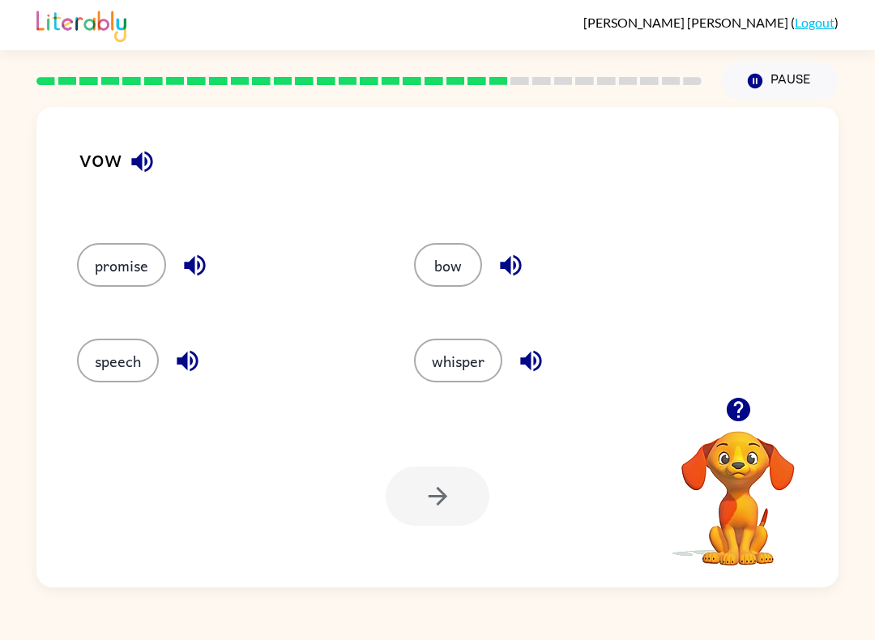
click at [146, 261] on button "promise" at bounding box center [121, 265] width 89 height 44
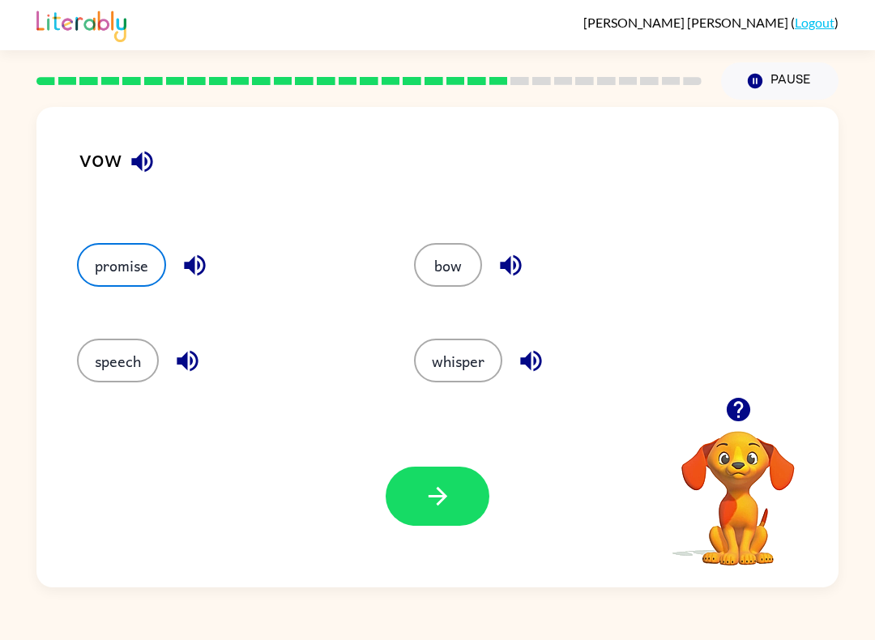
click at [428, 504] on icon "button" at bounding box center [438, 496] width 28 height 28
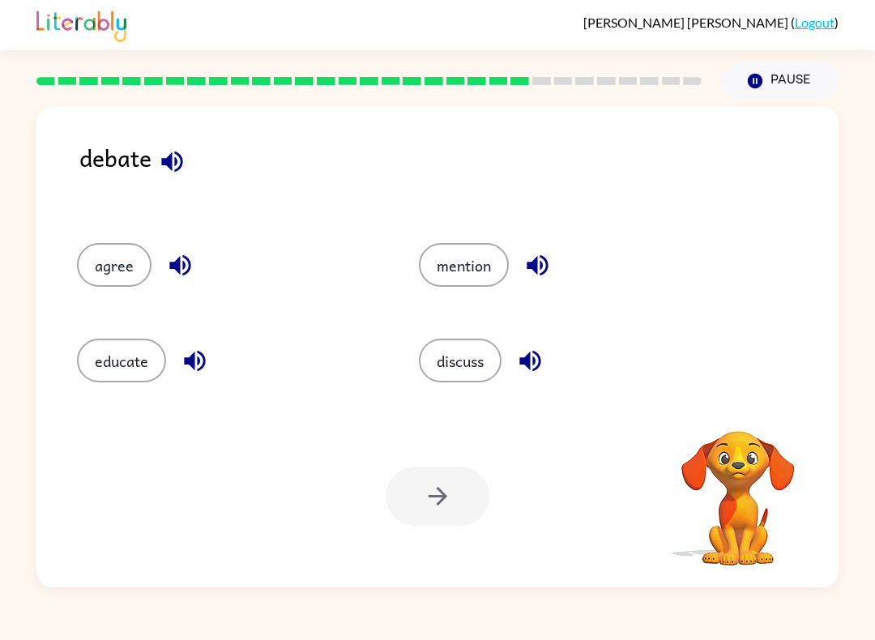
click at [427, 368] on button "discuss" at bounding box center [460, 360] width 83 height 44
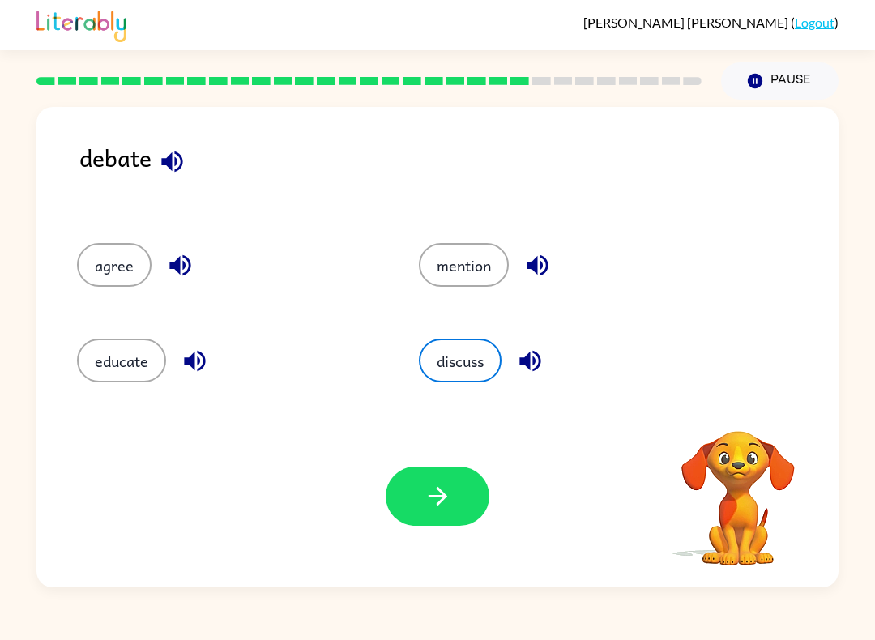
click at [428, 513] on button "button" at bounding box center [437, 495] width 104 height 59
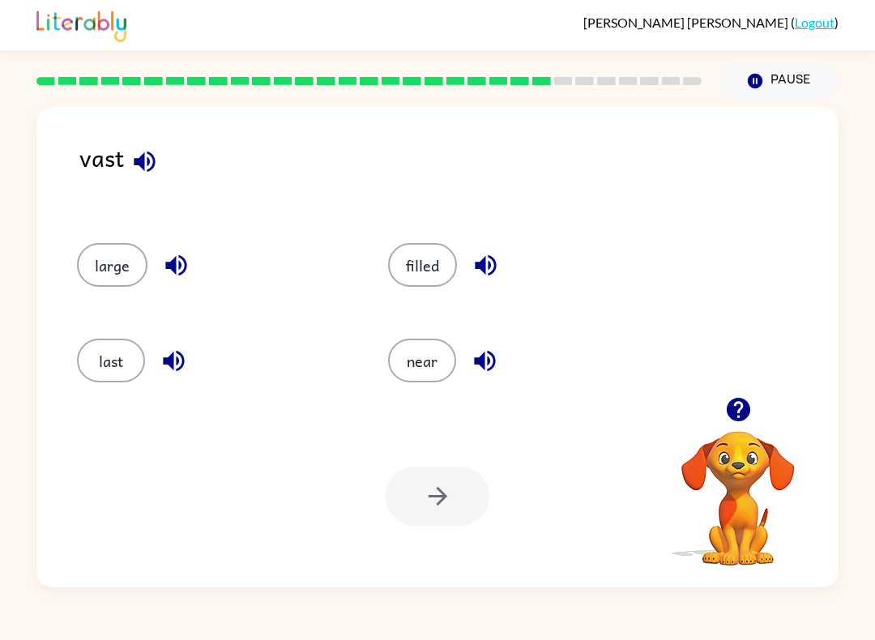
click at [419, 270] on button "filled" at bounding box center [422, 265] width 69 height 44
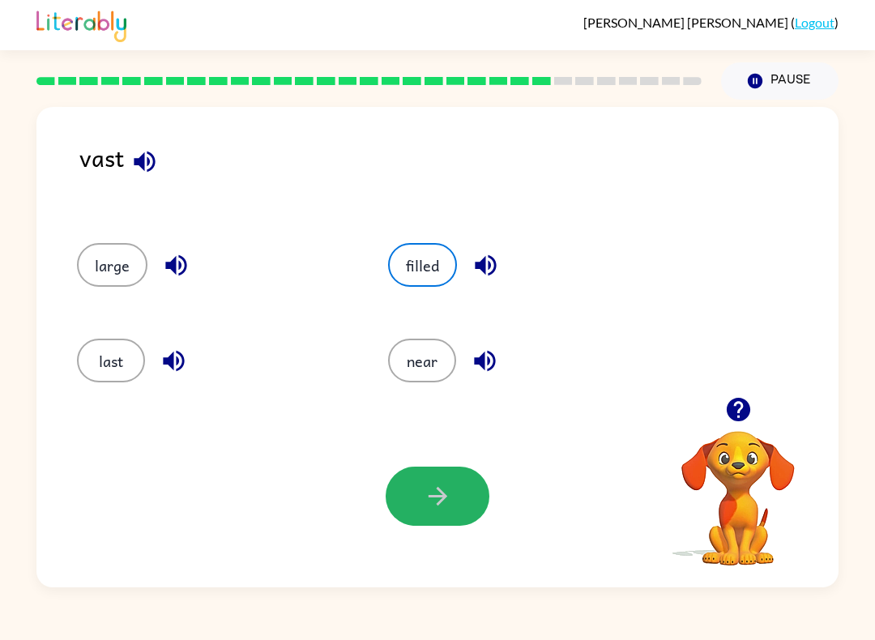
click at [430, 510] on icon "button" at bounding box center [438, 496] width 28 height 28
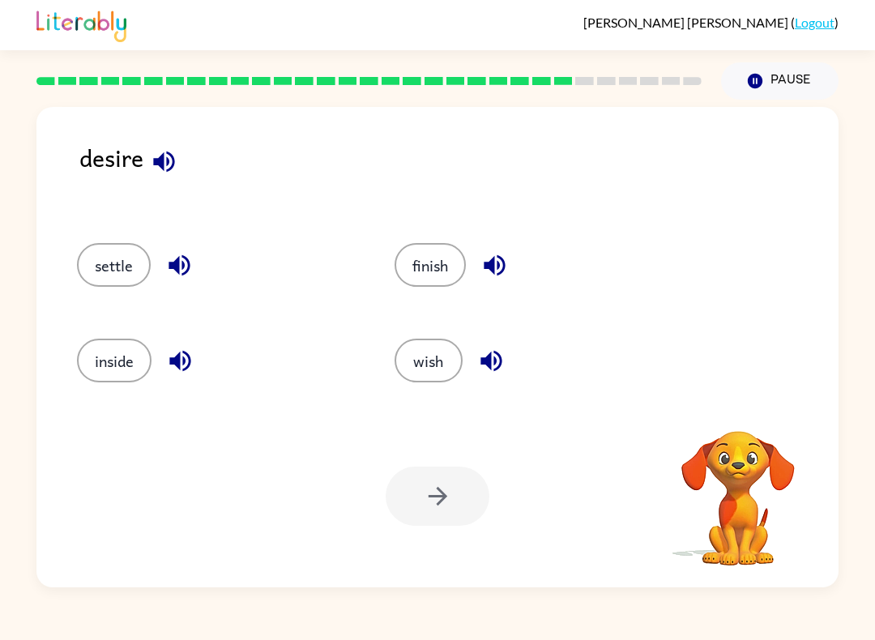
click at [441, 352] on button "wish" at bounding box center [428, 360] width 68 height 44
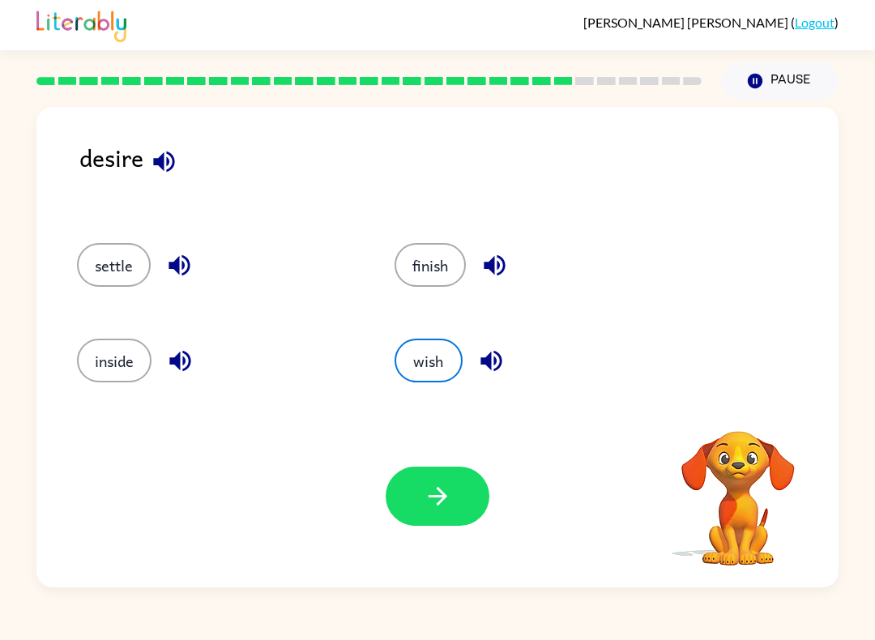
click at [425, 492] on icon "button" at bounding box center [438, 496] width 28 height 28
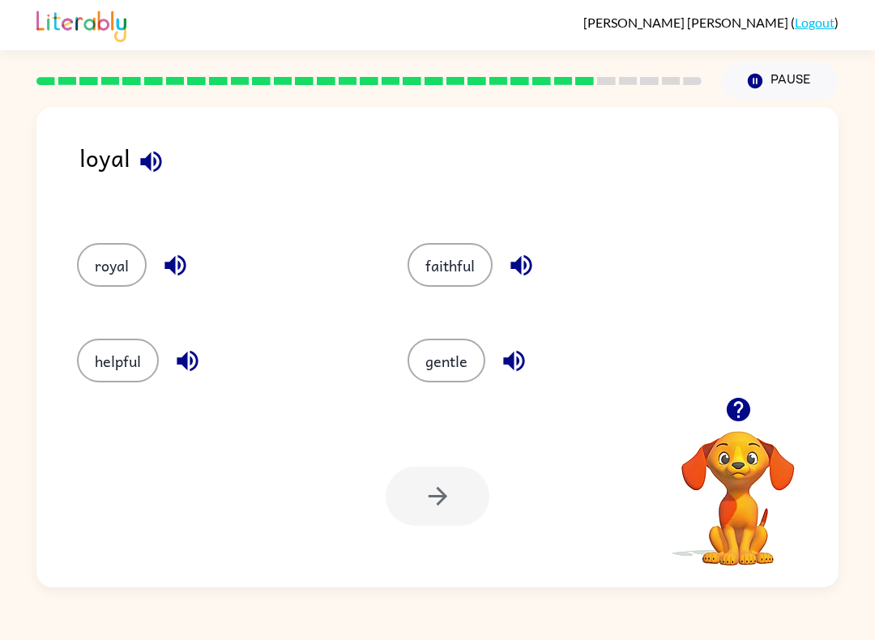
click at [124, 255] on button "royal" at bounding box center [112, 265] width 70 height 44
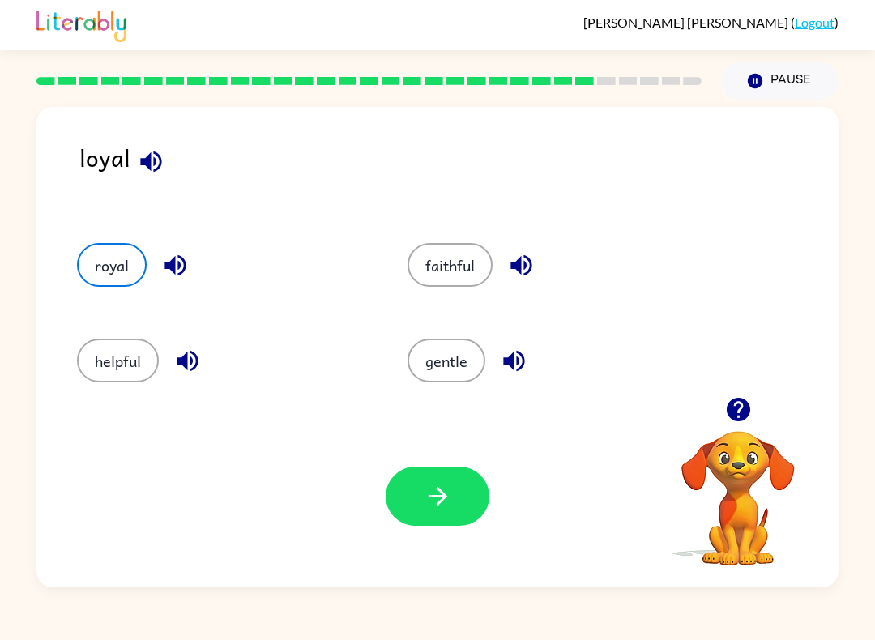
click at [441, 501] on icon "button" at bounding box center [437, 496] width 19 height 19
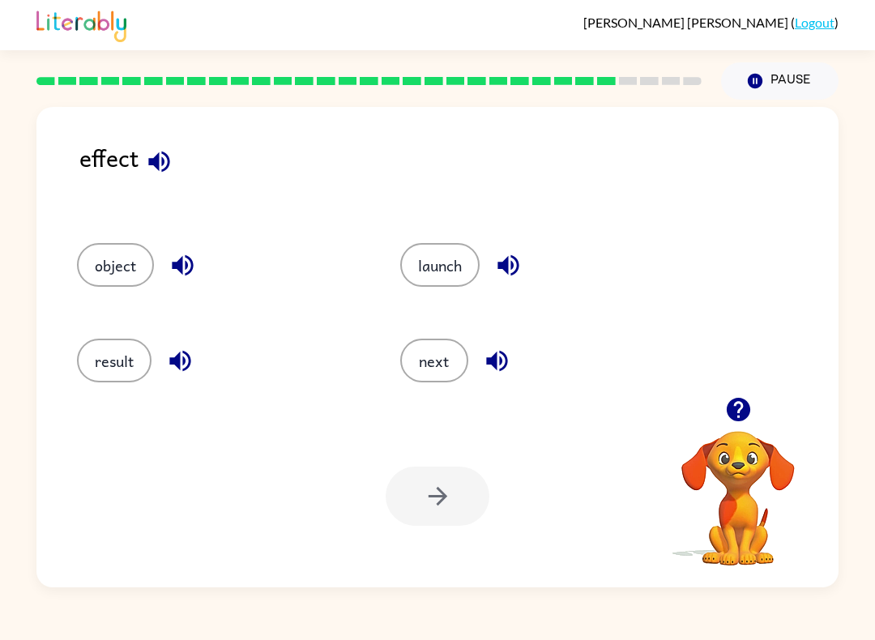
click at [120, 361] on button "result" at bounding box center [114, 360] width 74 height 44
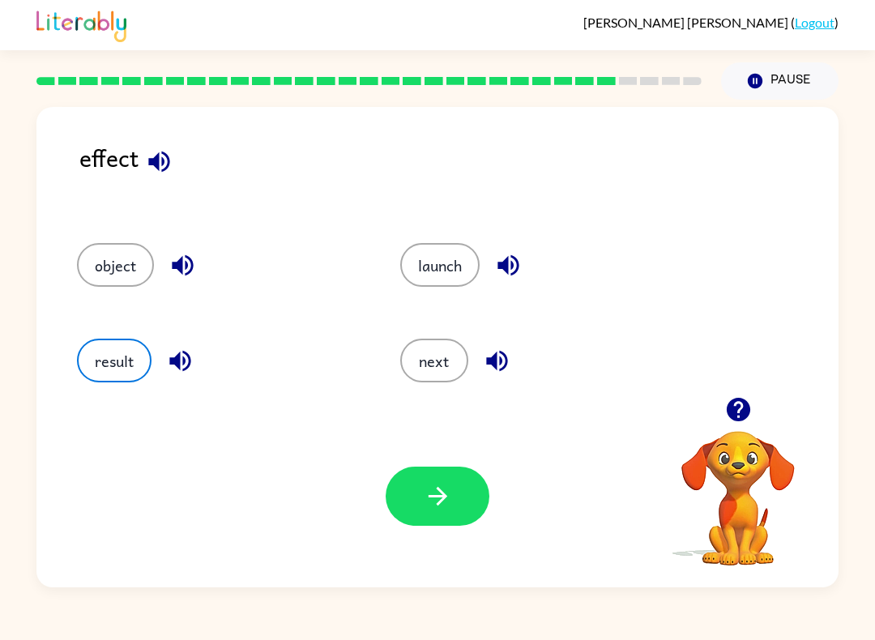
click at [444, 506] on icon "button" at bounding box center [438, 496] width 28 height 28
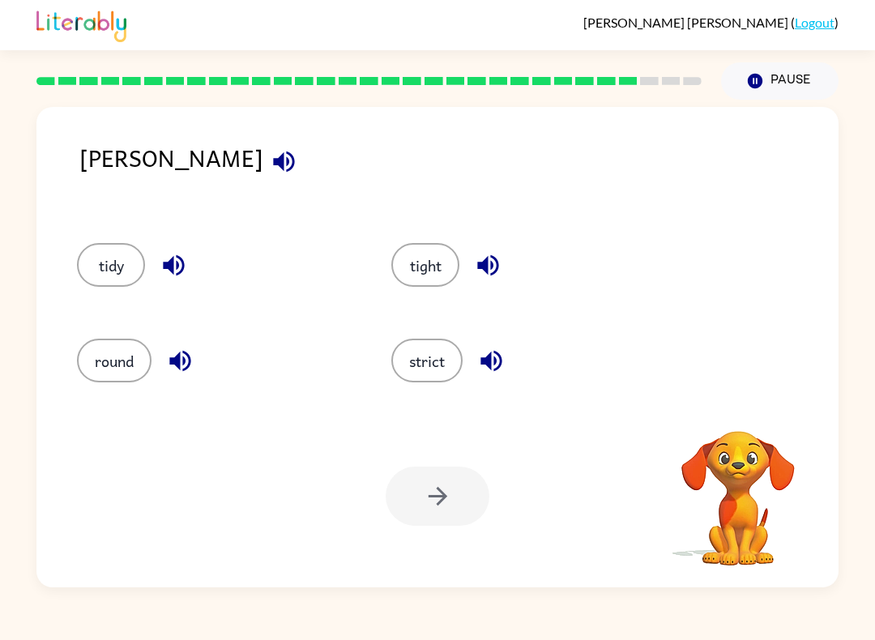
click at [112, 259] on button "tidy" at bounding box center [111, 265] width 68 height 44
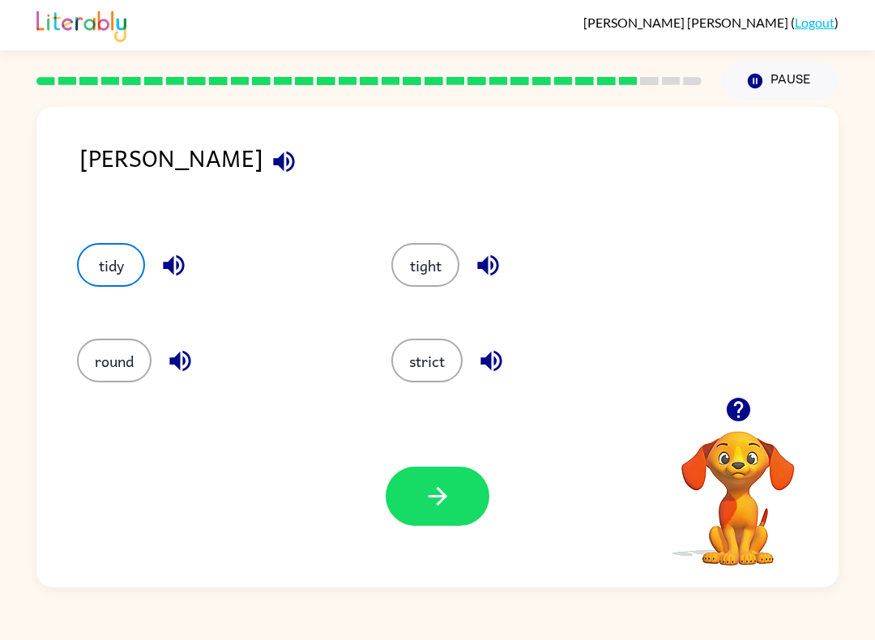
click at [439, 475] on button "button" at bounding box center [437, 495] width 104 height 59
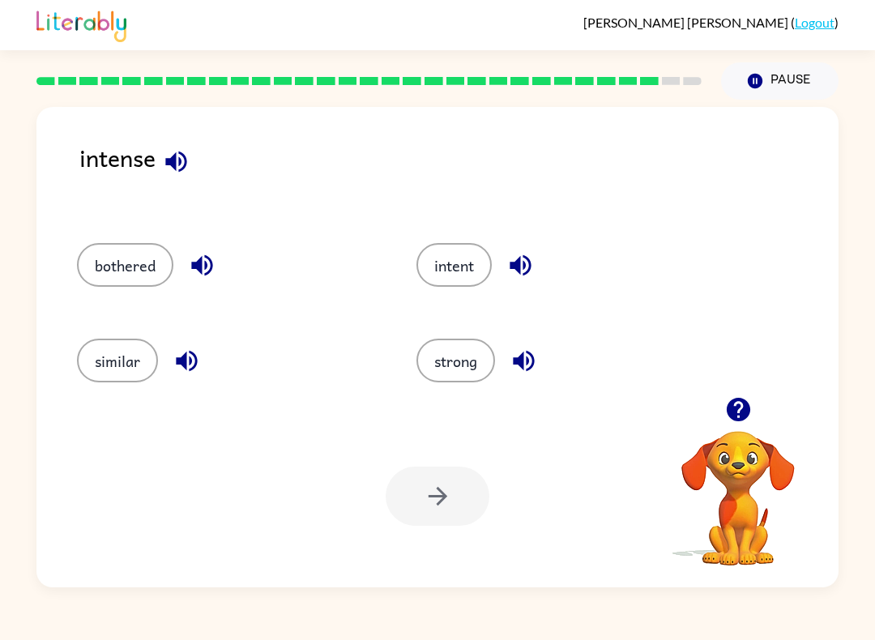
click at [468, 364] on button "strong" at bounding box center [455, 360] width 79 height 44
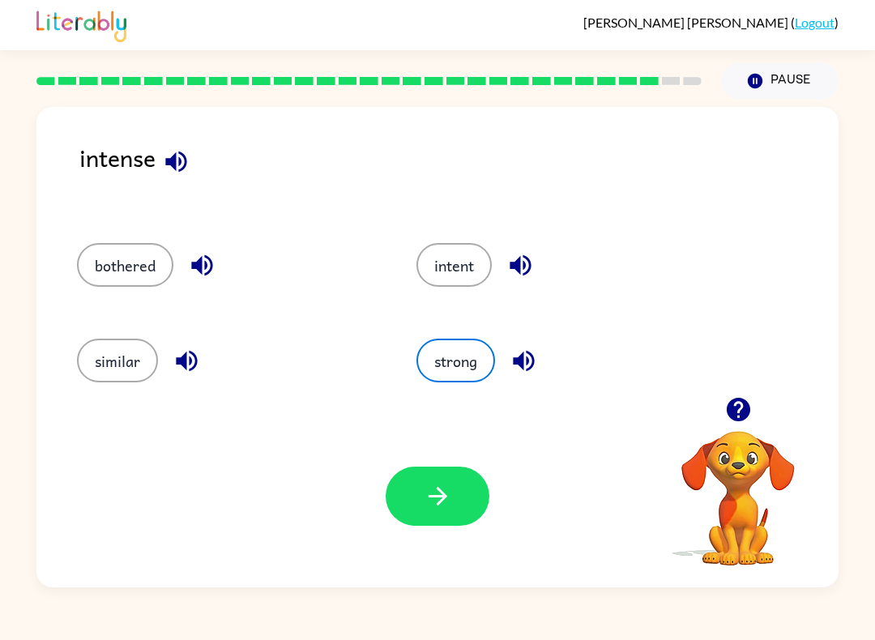
click at [431, 482] on button "button" at bounding box center [437, 495] width 104 height 59
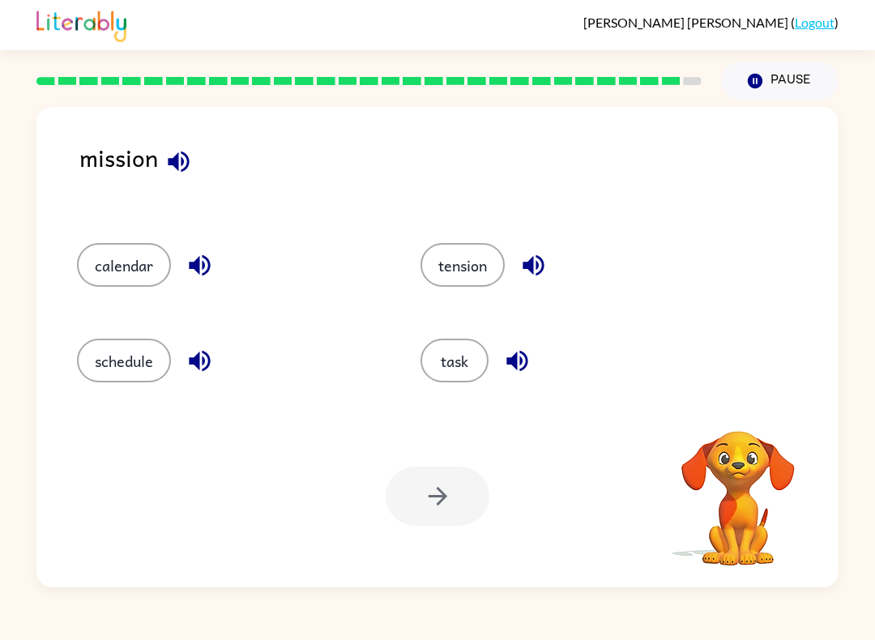
click at [462, 368] on button "task" at bounding box center [454, 360] width 68 height 44
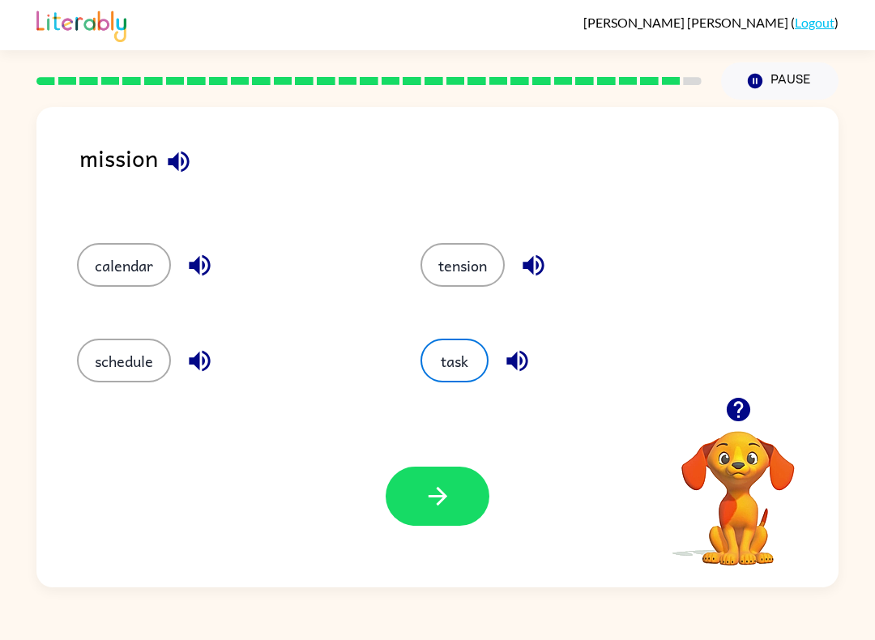
click at [432, 491] on icon "button" at bounding box center [438, 496] width 28 height 28
